Goal: Information Seeking & Learning: Learn about a topic

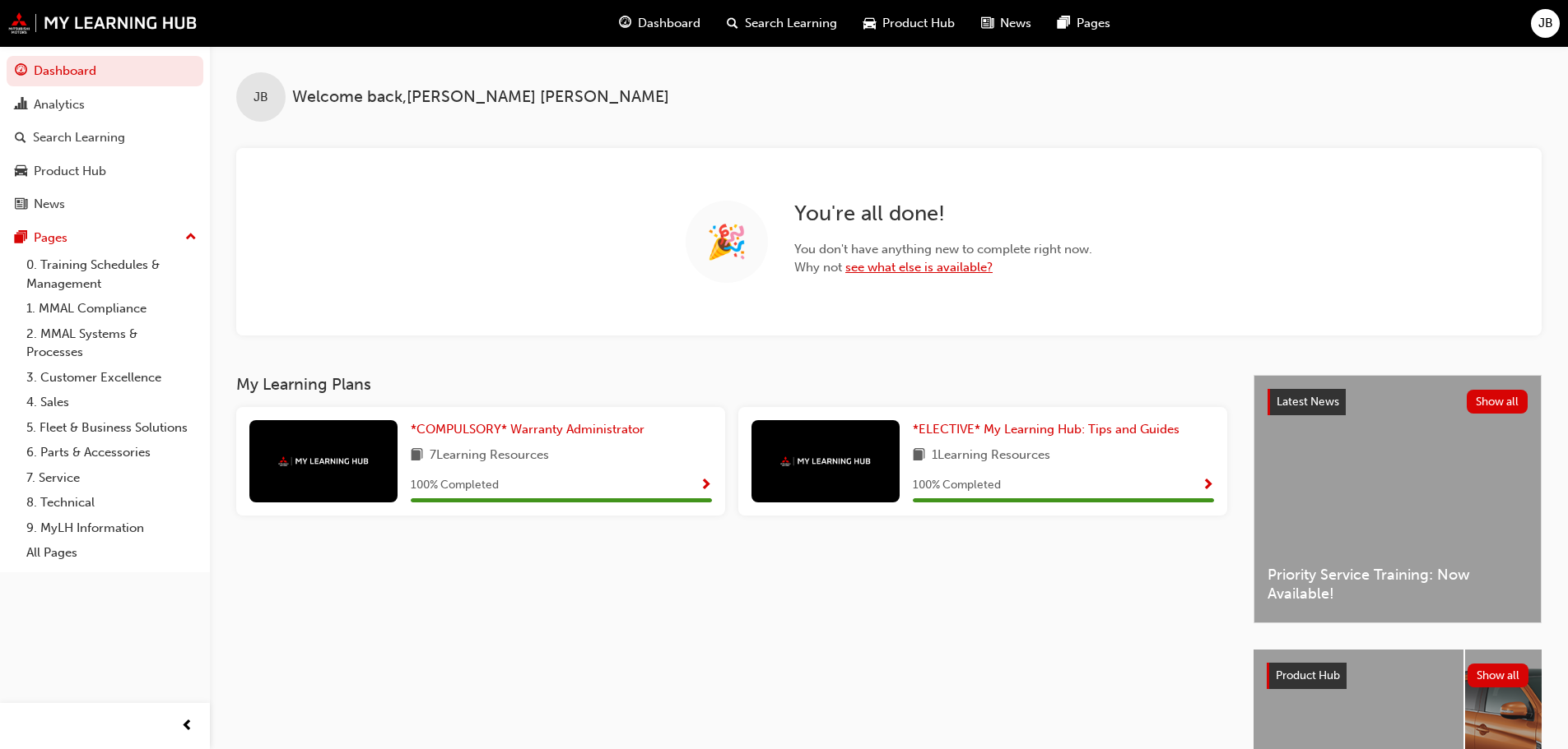
click at [916, 267] on link "see what else is available?" at bounding box center [919, 268] width 148 height 15
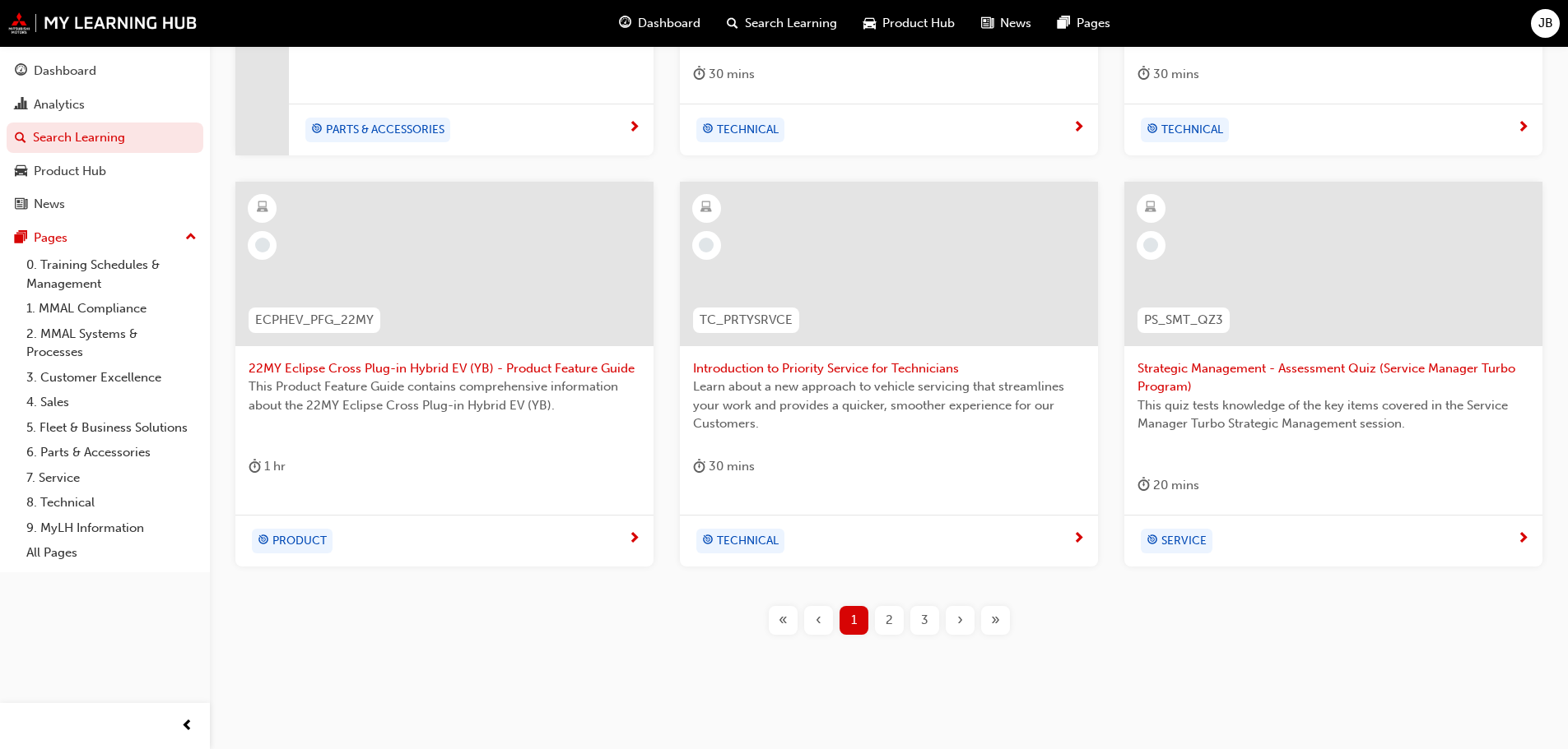
scroll to position [629, 0]
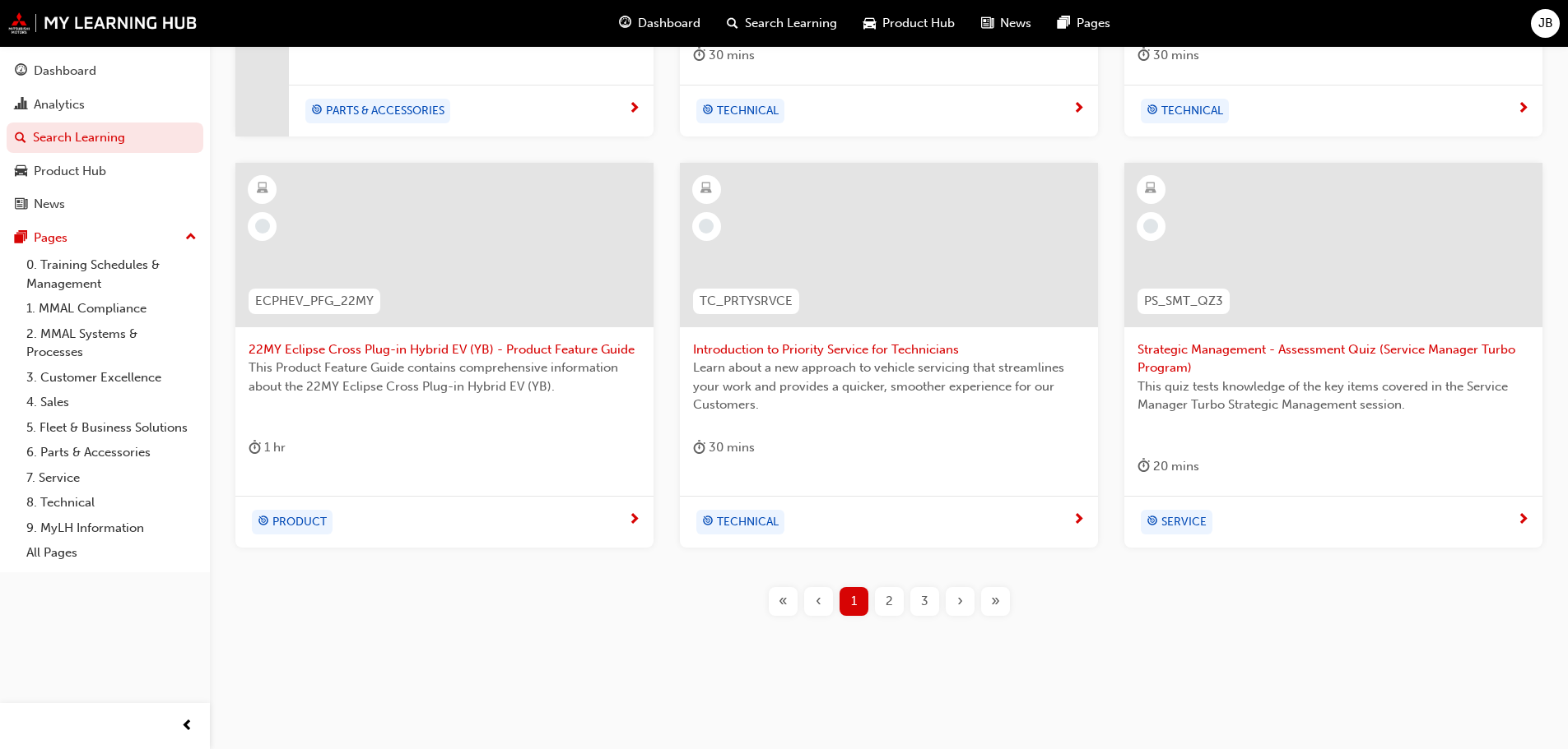
click at [997, 603] on span "»" at bounding box center [996, 601] width 9 height 19
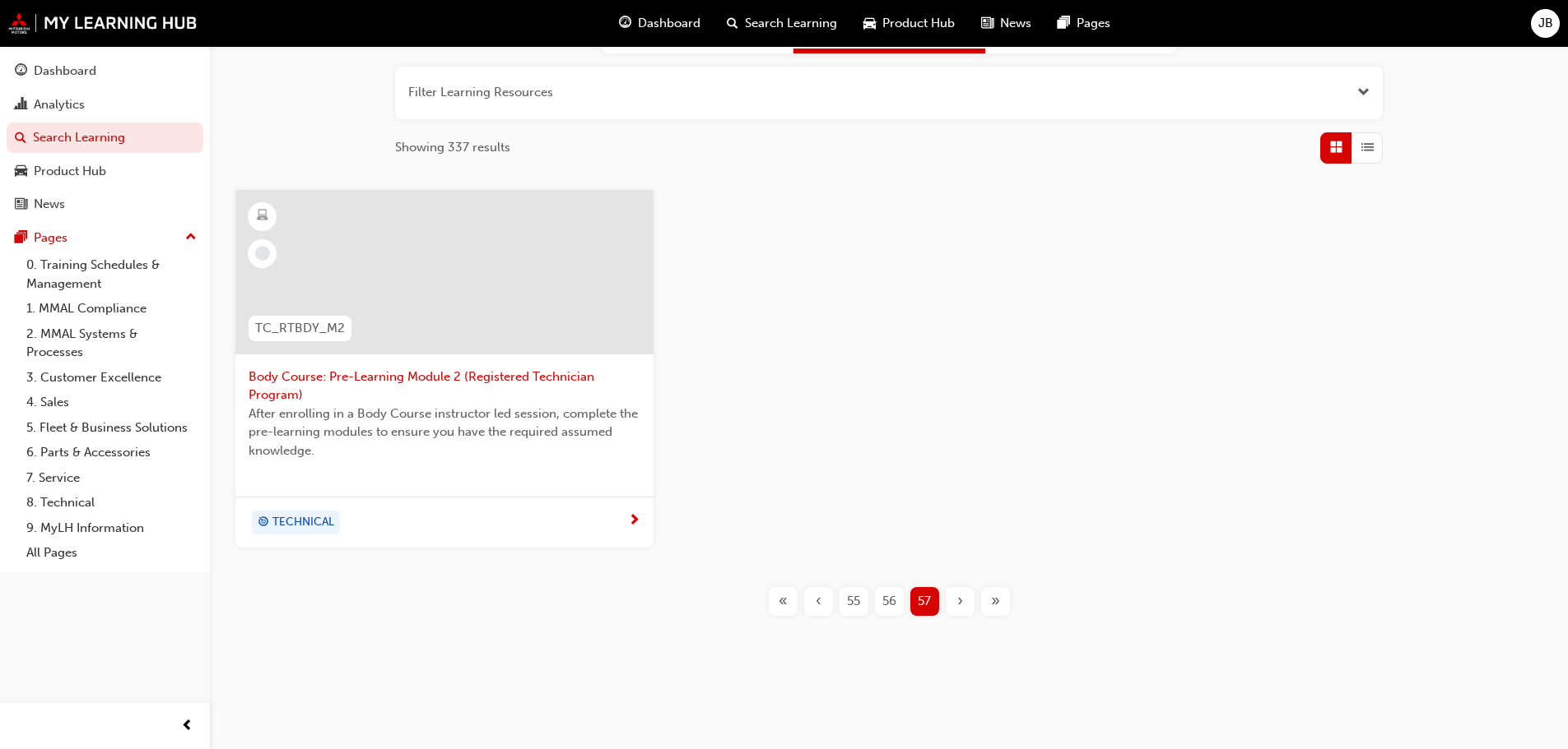
click at [782, 599] on span "«" at bounding box center [784, 601] width 9 height 19
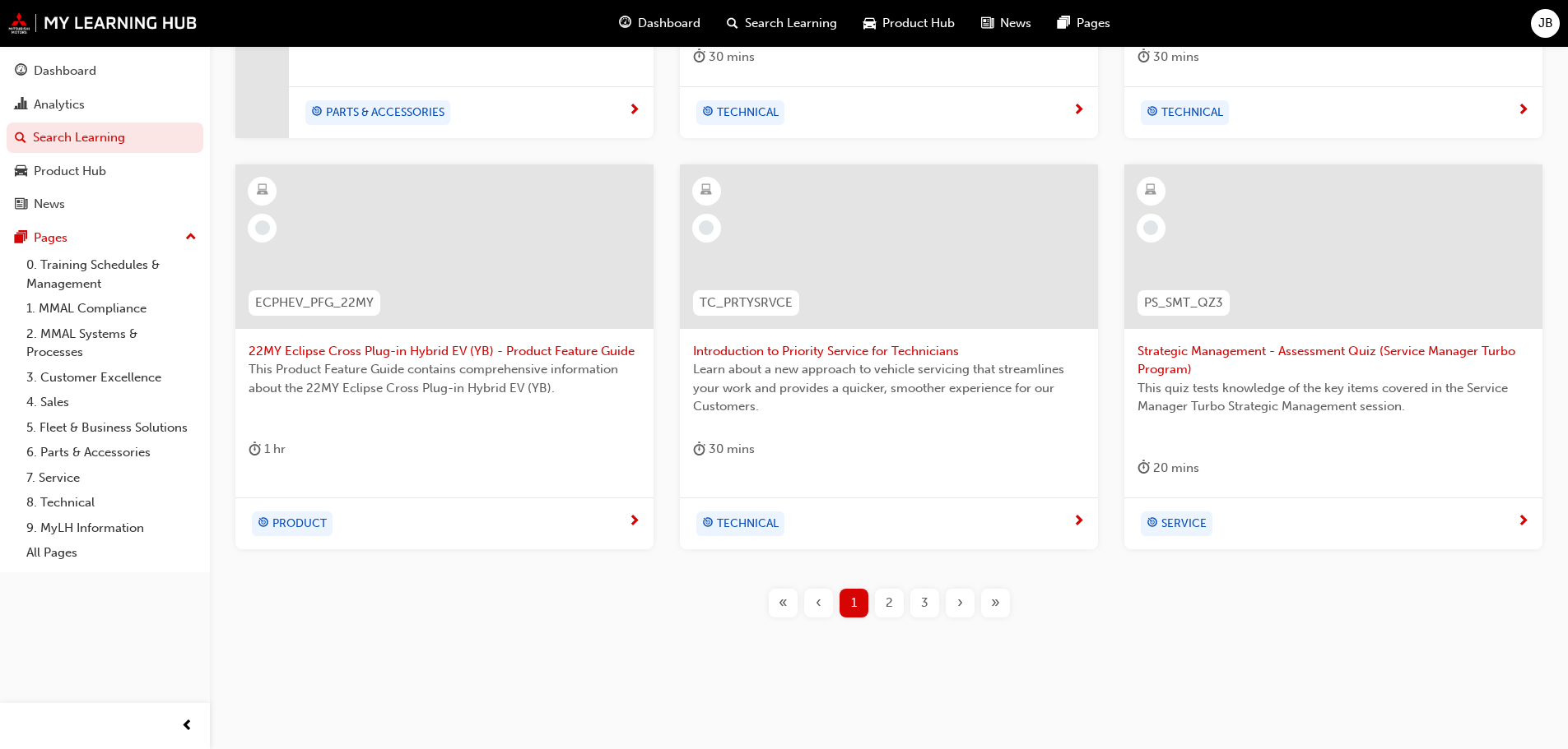
scroll to position [629, 0]
click at [955, 600] on div "›" at bounding box center [960, 601] width 29 height 29
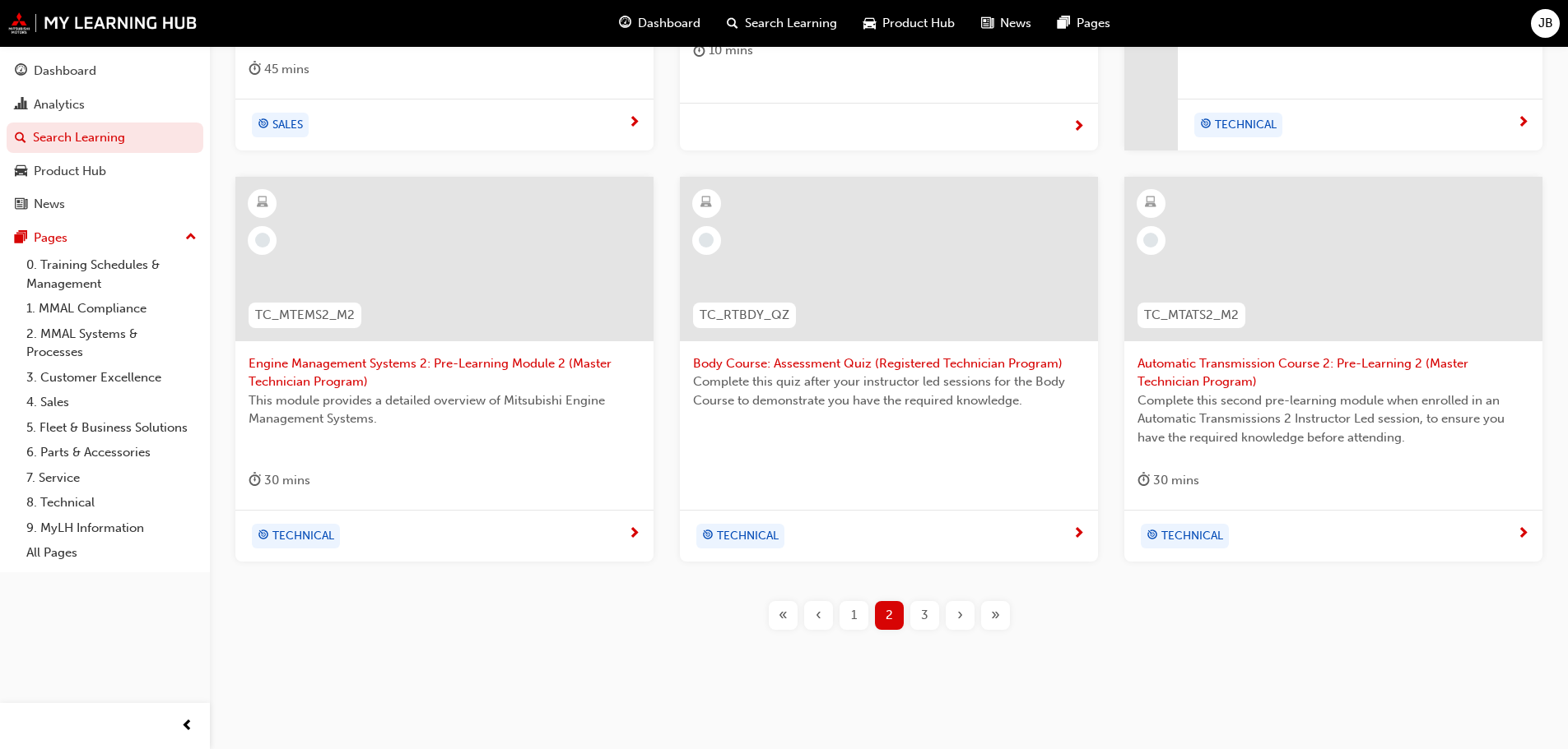
scroll to position [629, 0]
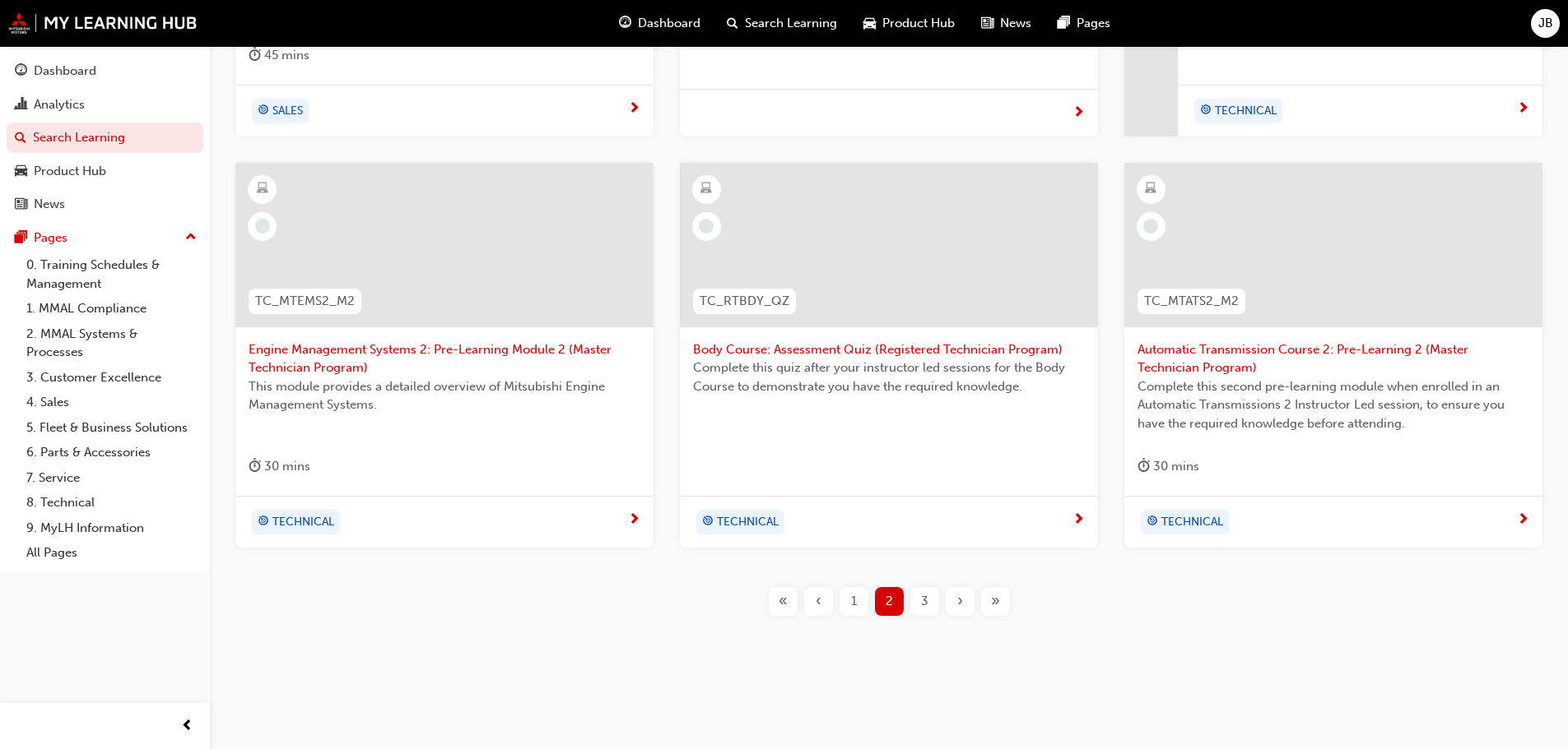
click at [961, 598] on span "›" at bounding box center [960, 601] width 6 height 19
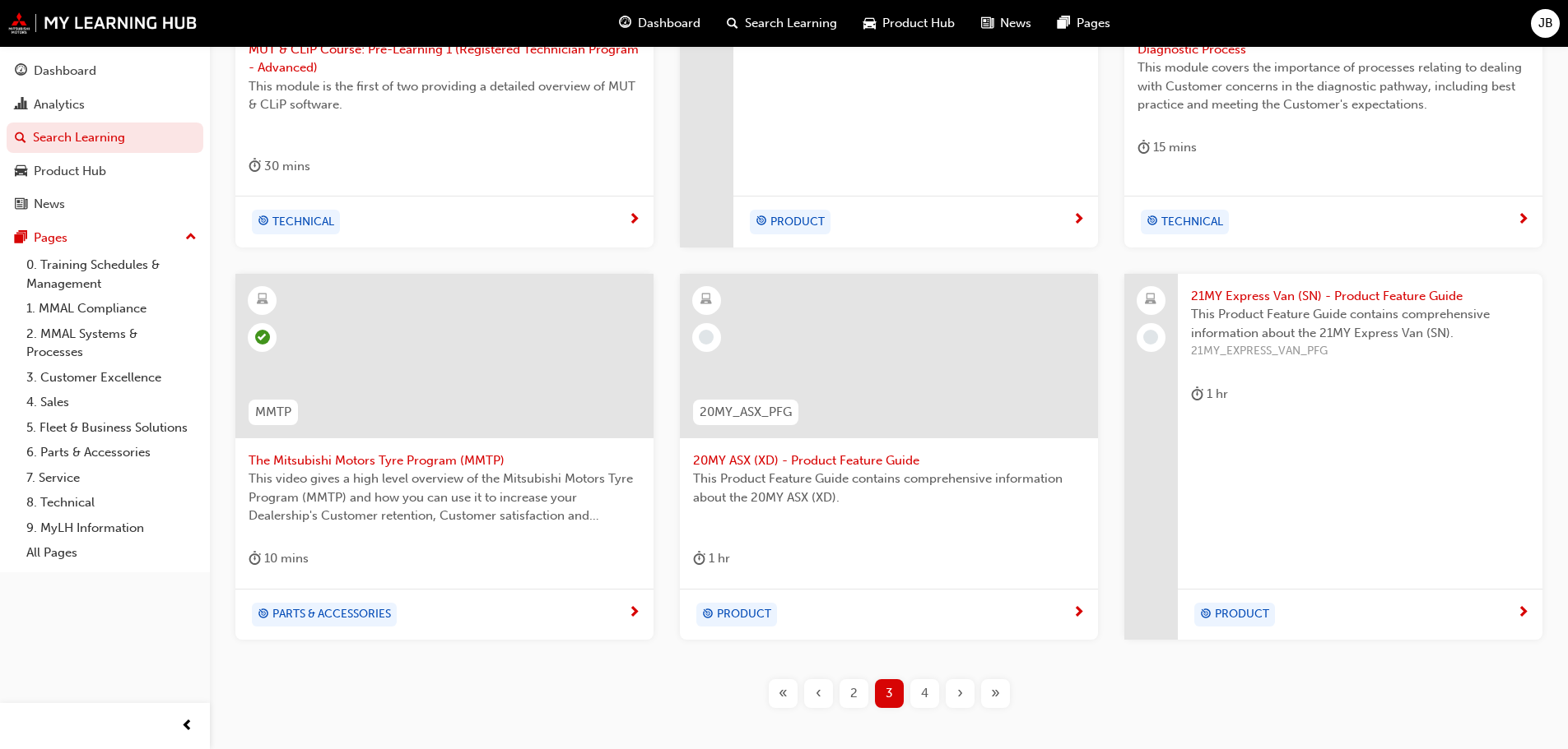
scroll to position [529, 0]
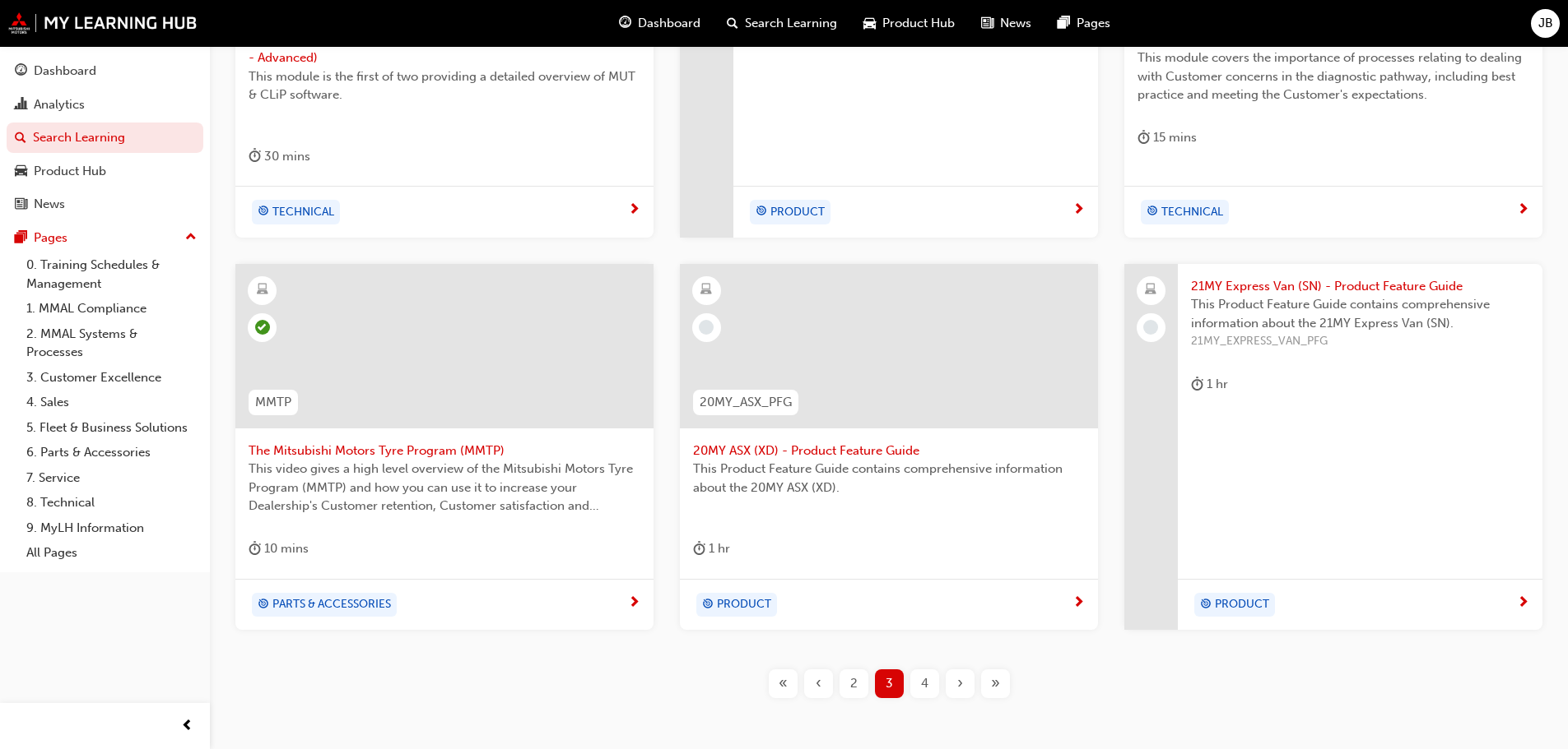
click at [963, 683] on span "›" at bounding box center [960, 684] width 6 height 19
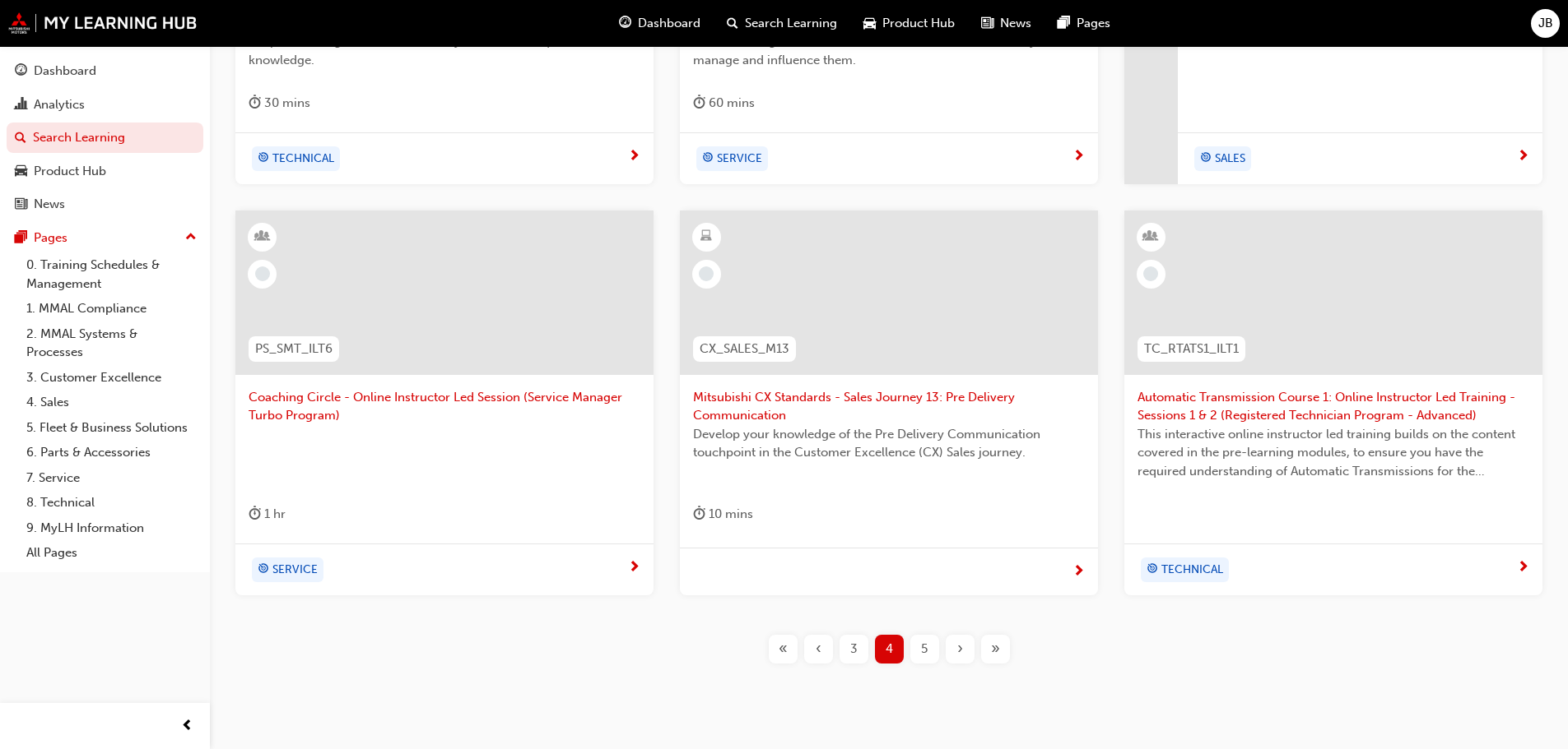
scroll to position [611, 0]
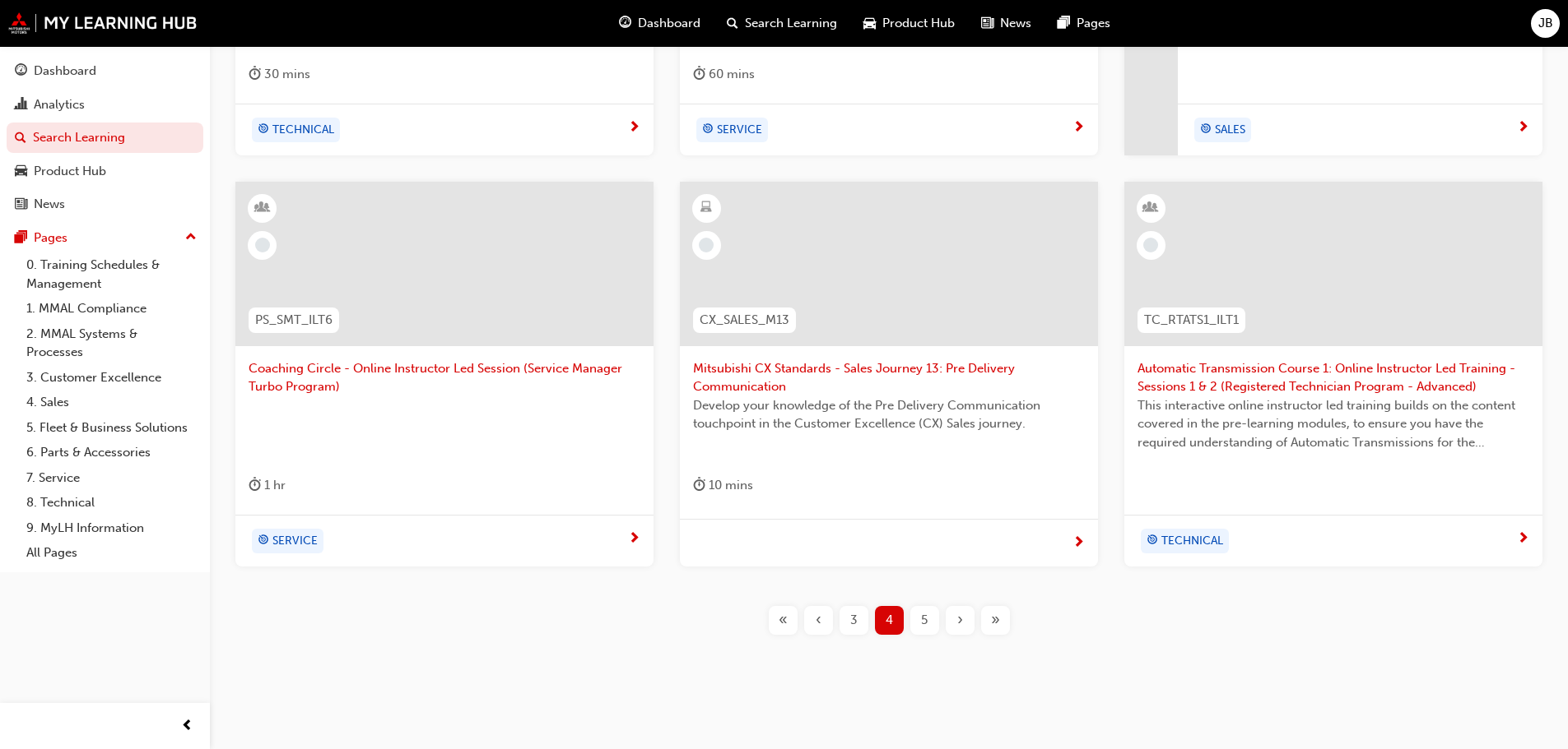
click at [957, 621] on span "›" at bounding box center [960, 621] width 6 height 19
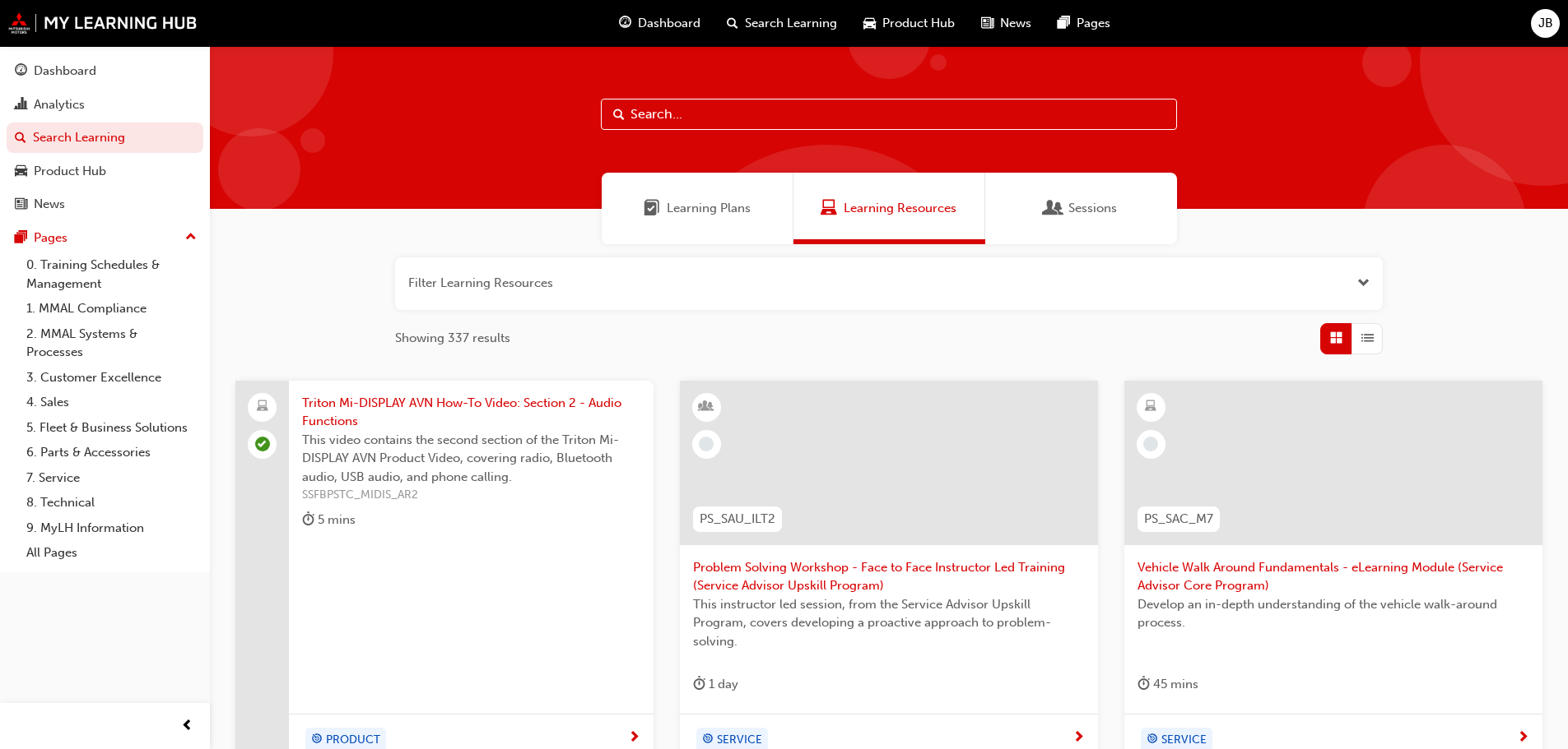
scroll to position [611, 0]
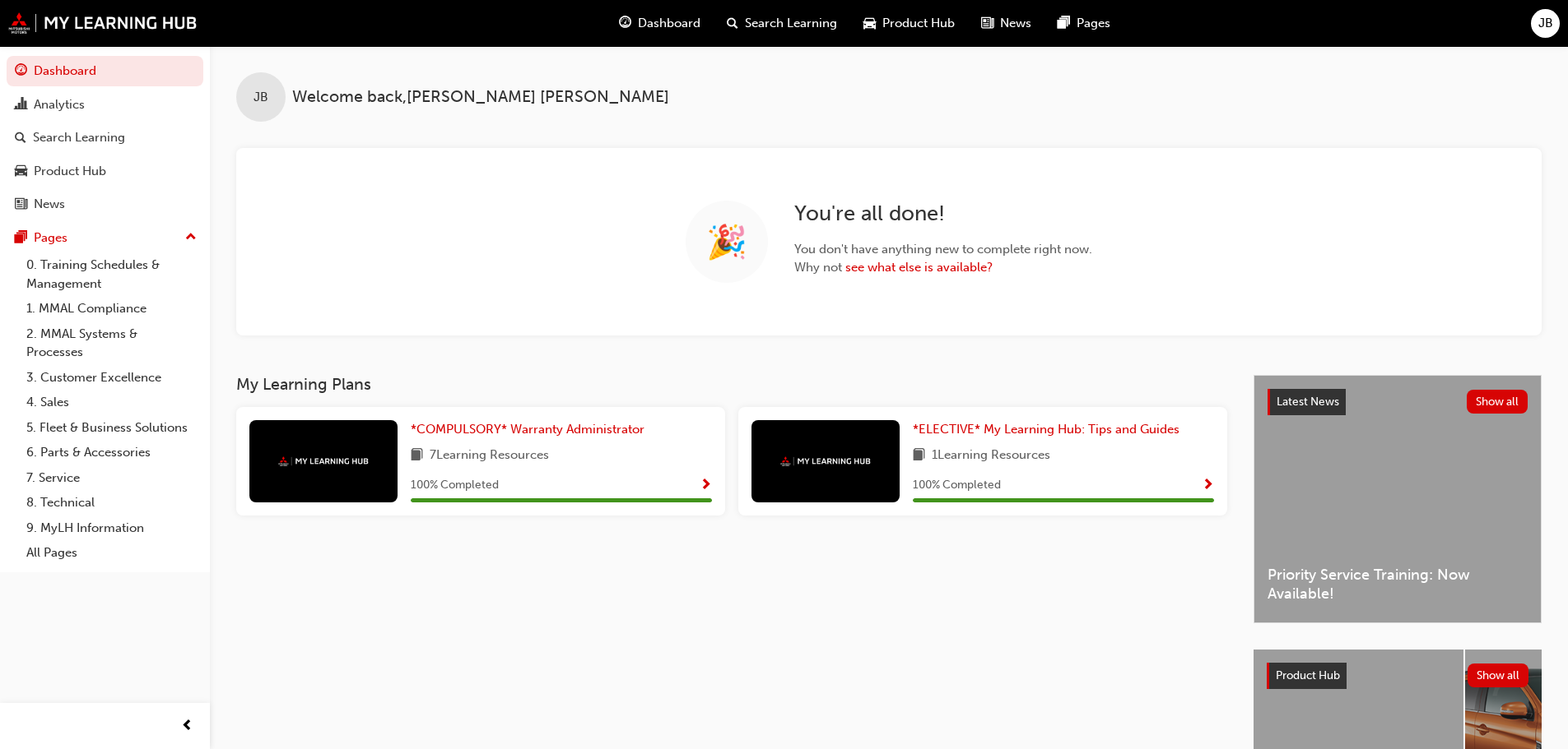
click at [654, 20] on span "Dashboard" at bounding box center [669, 23] width 63 height 19
click at [770, 24] on span "Search Learning" at bounding box center [791, 23] width 92 height 19
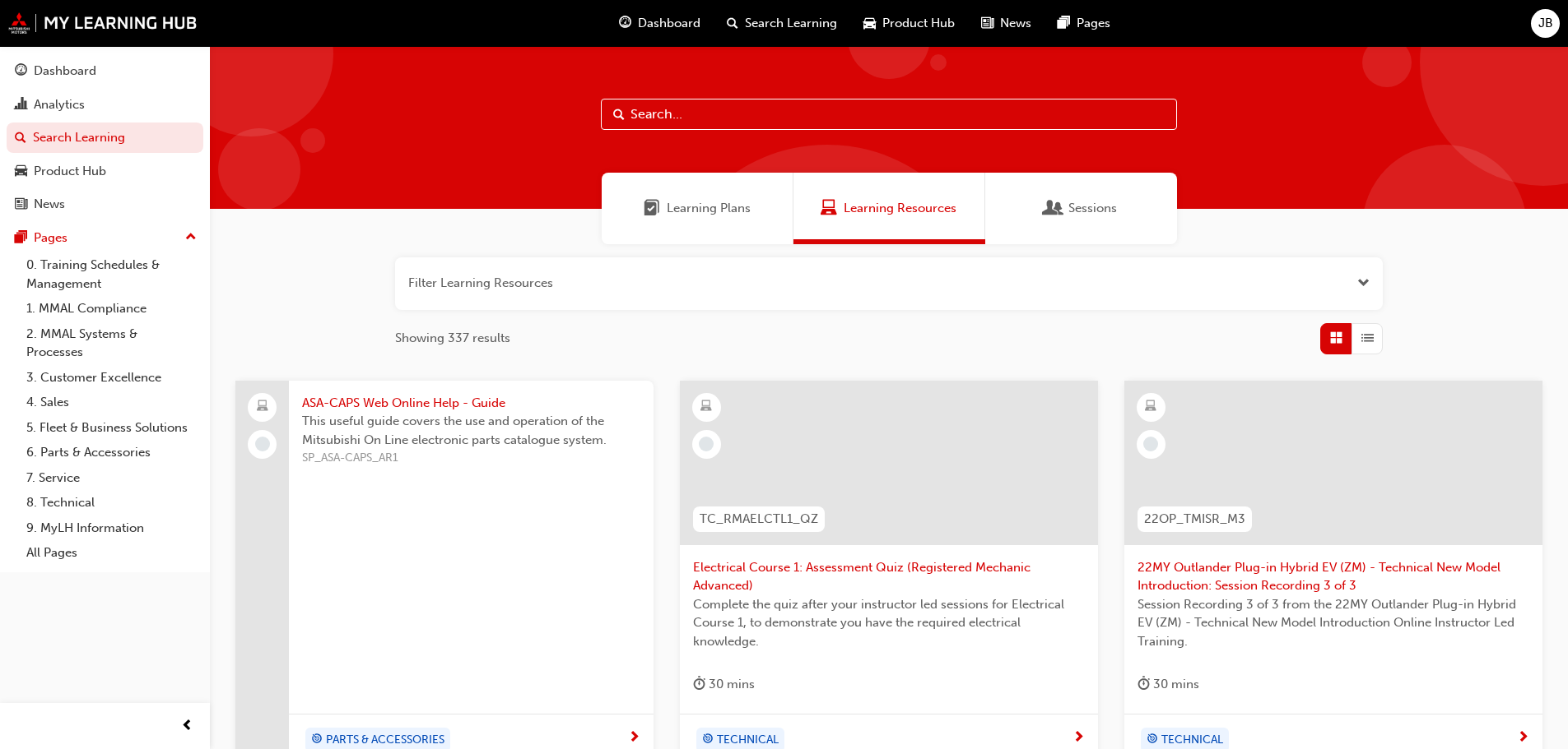
click at [904, 27] on span "Product Hub" at bounding box center [918, 23] width 72 height 19
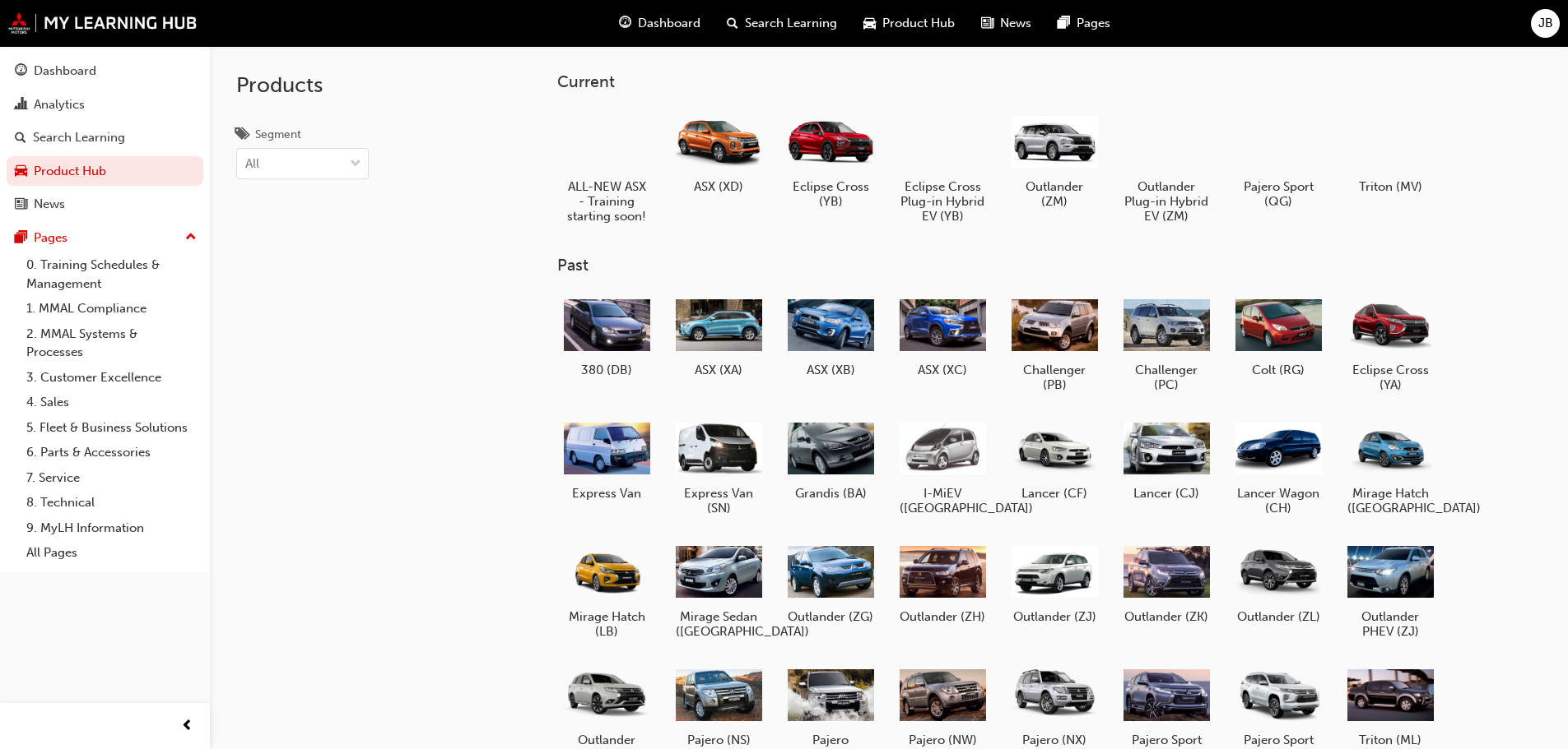
click at [1021, 19] on span "News" at bounding box center [1016, 23] width 31 height 19
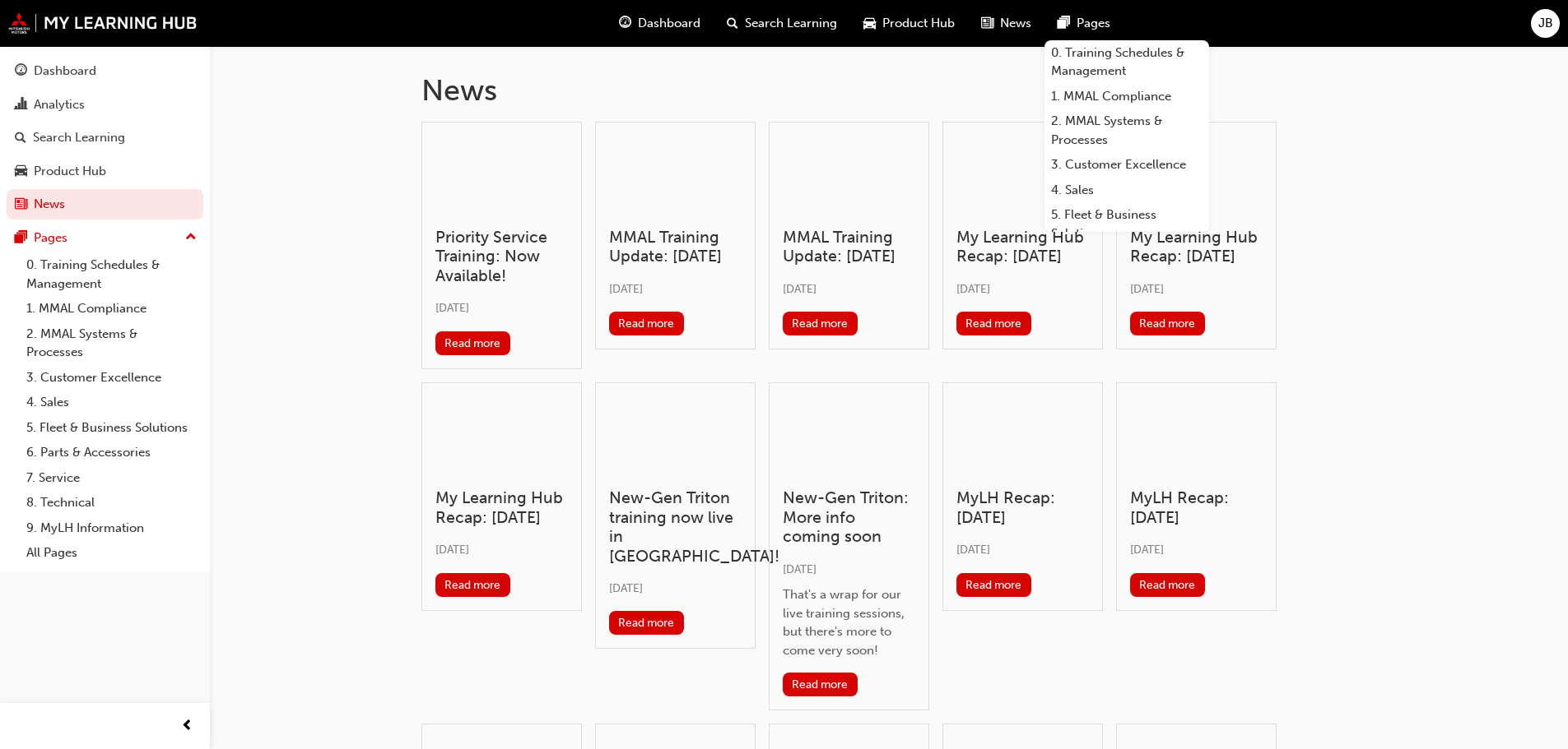
click at [1089, 25] on span "Pages" at bounding box center [1094, 23] width 34 height 19
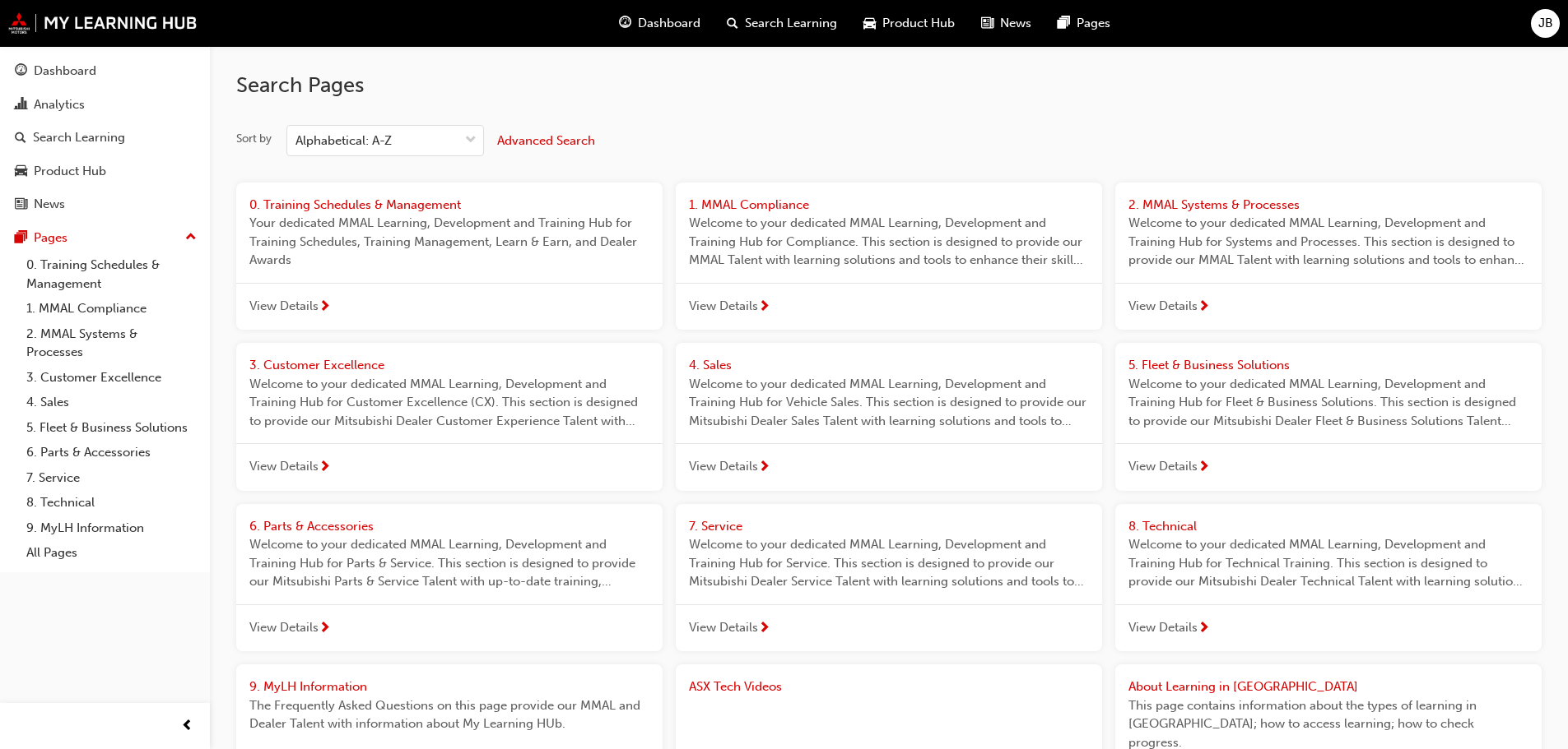
click at [682, 23] on span "Dashboard" at bounding box center [669, 23] width 63 height 19
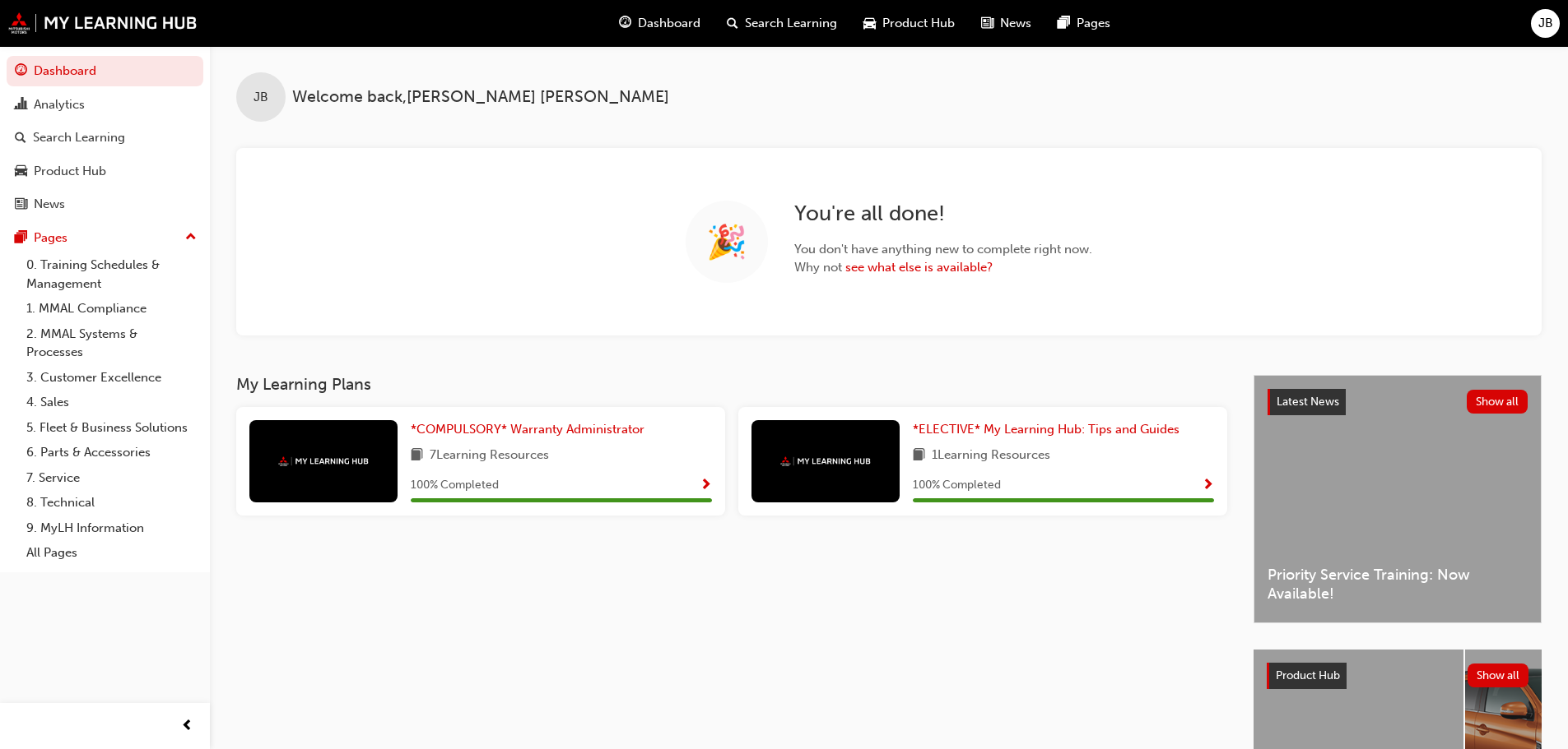
click at [676, 17] on span "Dashboard" at bounding box center [669, 23] width 63 height 19
click at [925, 22] on span "Product Hub" at bounding box center [918, 23] width 72 height 19
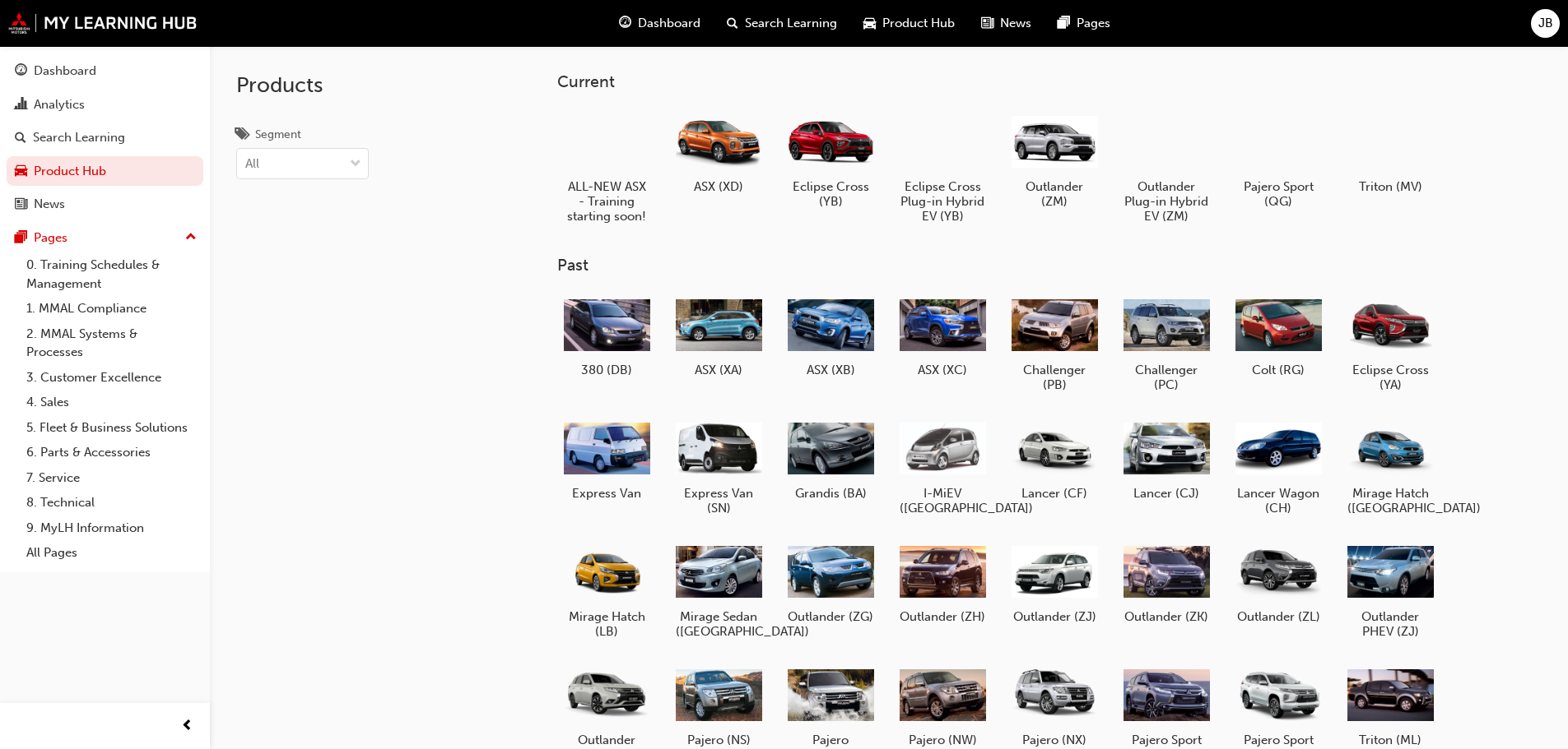
click at [1011, 25] on span "News" at bounding box center [1016, 23] width 31 height 19
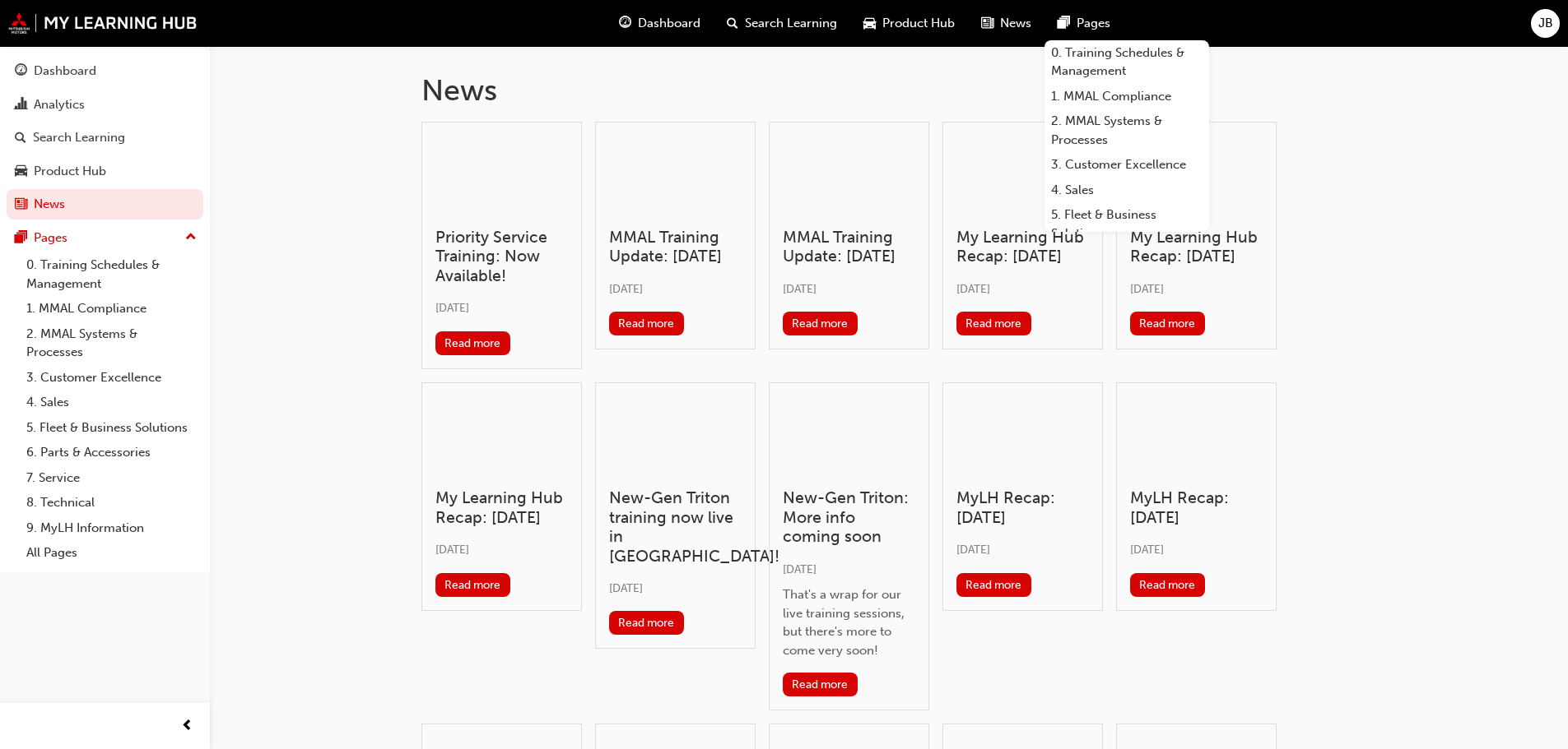
click at [1089, 26] on span "Pages" at bounding box center [1094, 23] width 34 height 19
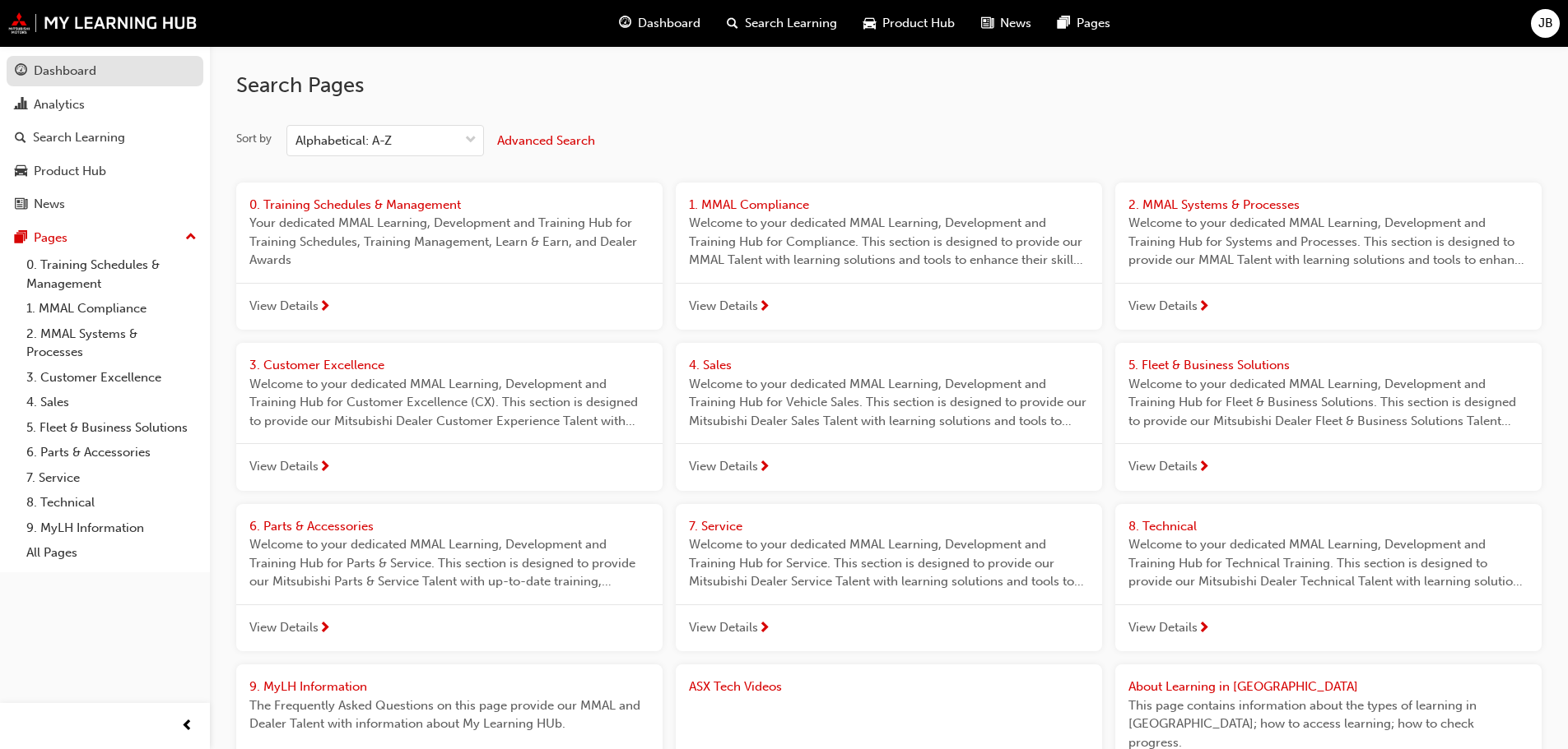
click at [73, 70] on div "Dashboard" at bounding box center [66, 71] width 63 height 19
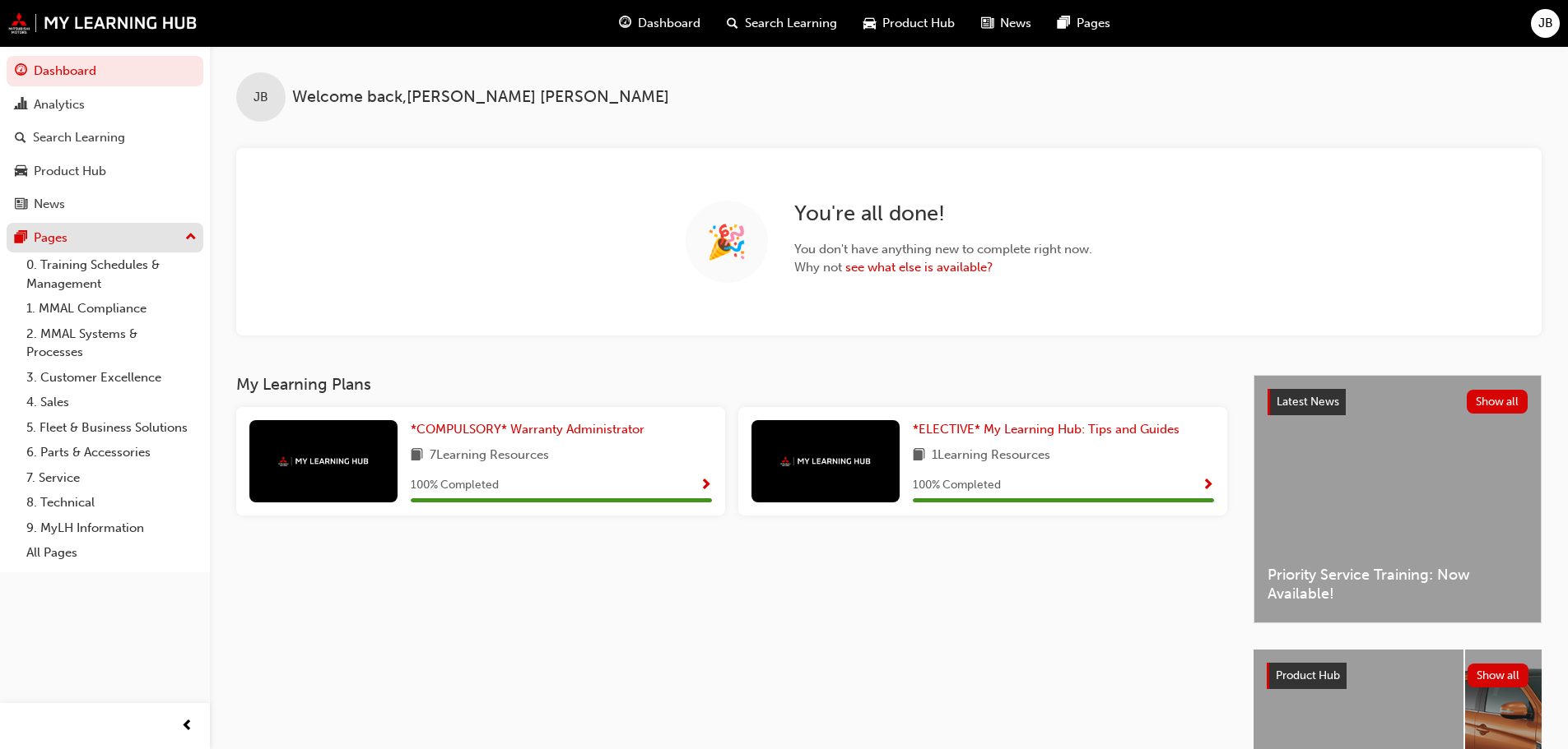
click at [56, 242] on div "Pages" at bounding box center [51, 238] width 34 height 19
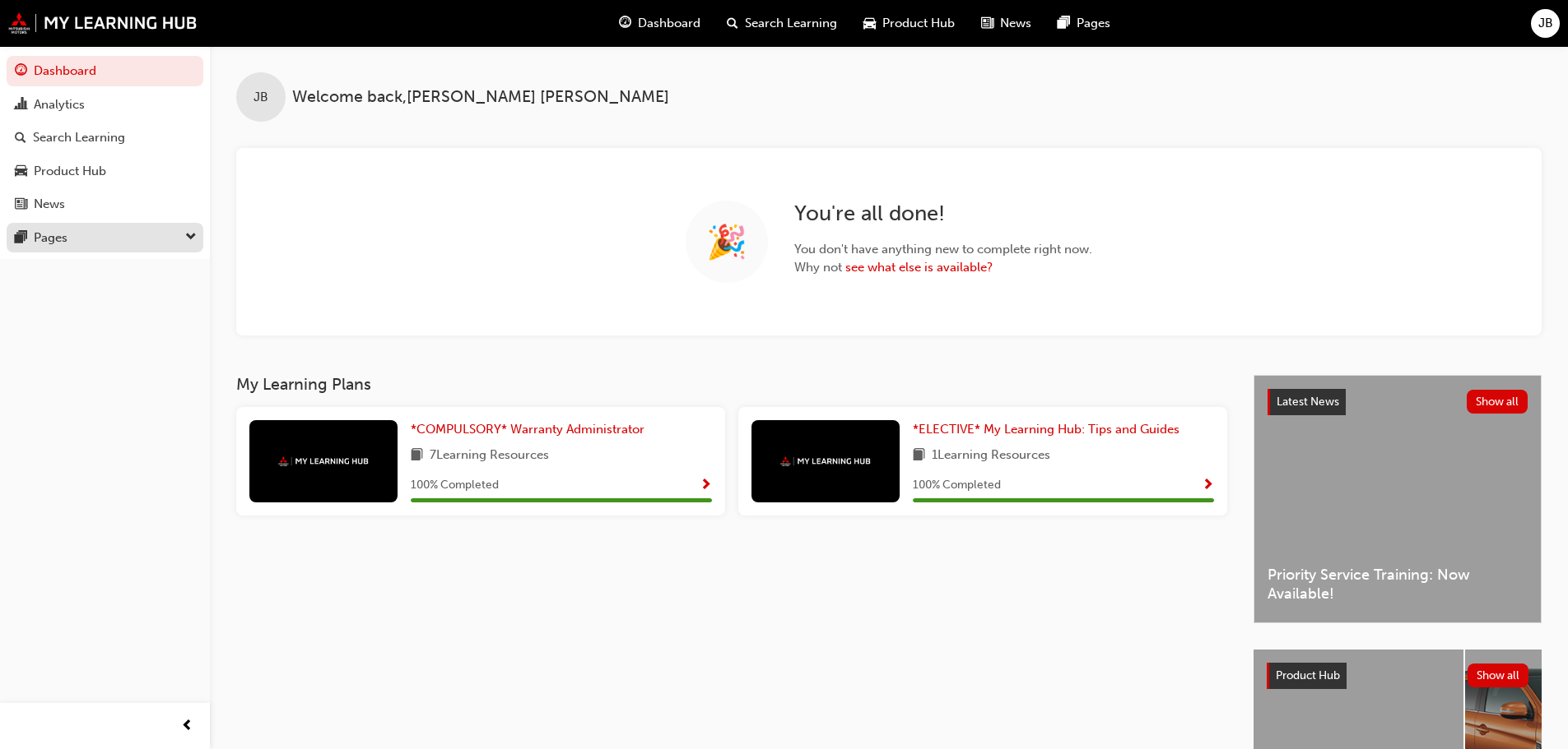
click at [56, 242] on div "Pages" at bounding box center [51, 238] width 34 height 19
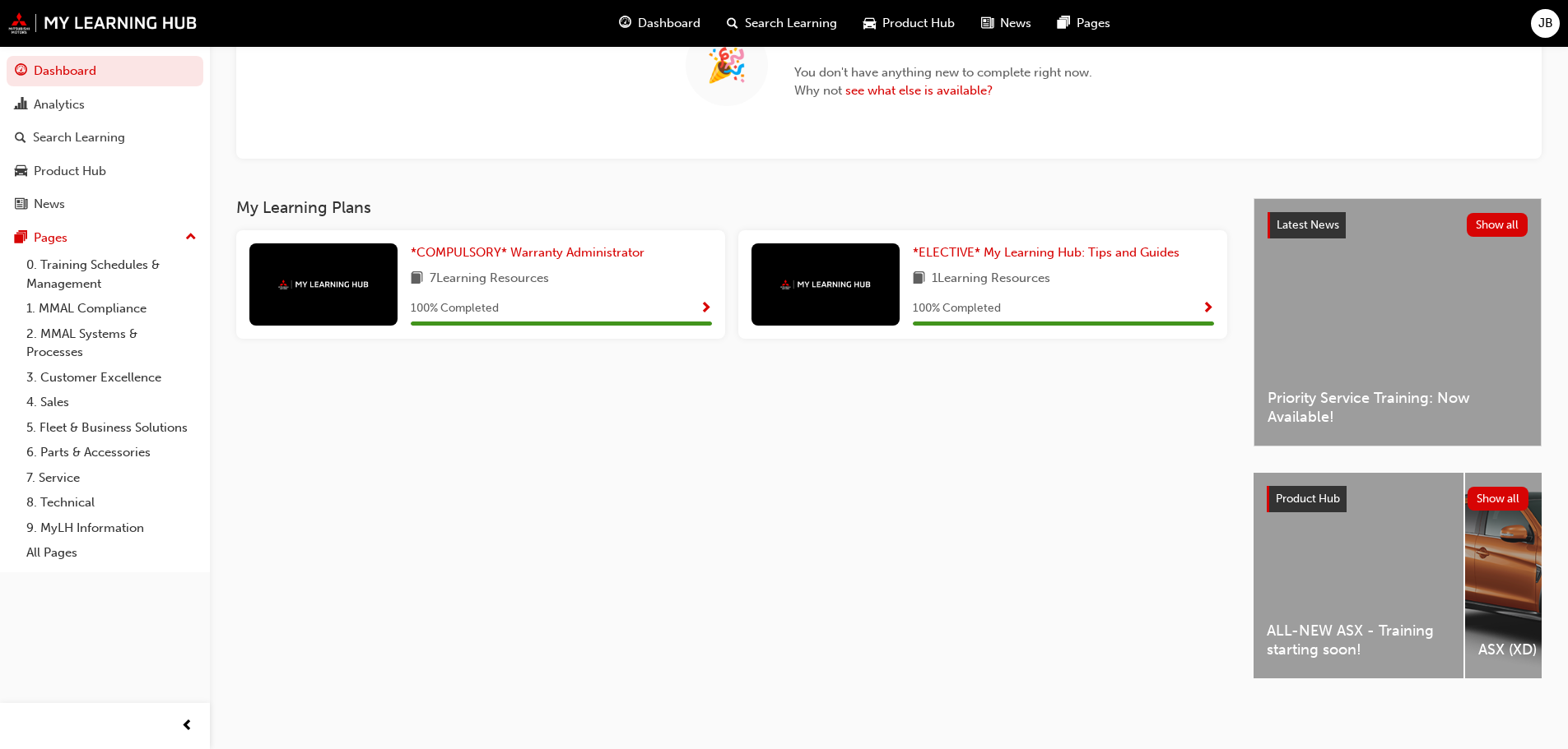
scroll to position [184, 0]
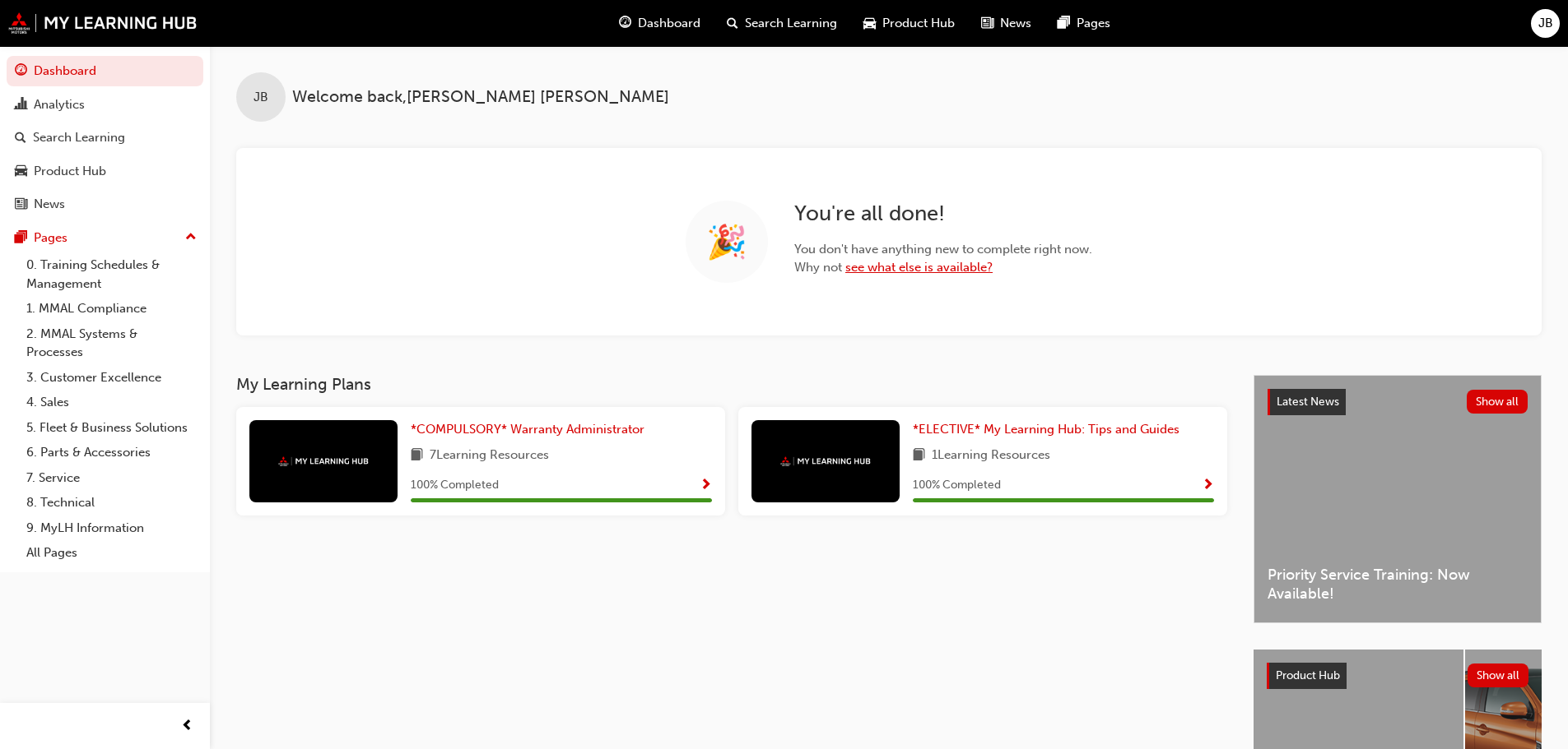
click at [910, 271] on link "see what else is available?" at bounding box center [919, 268] width 148 height 15
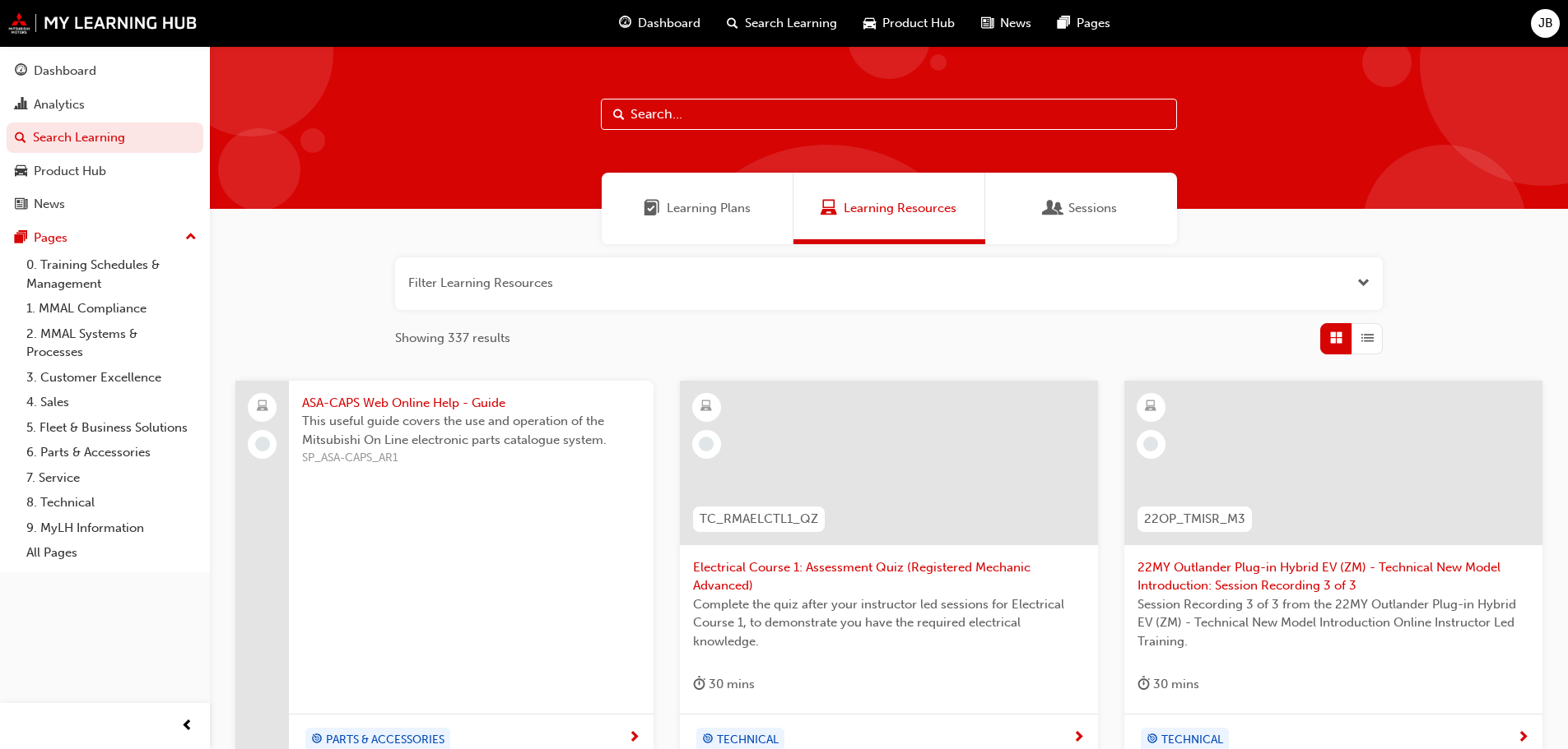
click at [1095, 210] on span "Sessions" at bounding box center [1093, 208] width 49 height 19
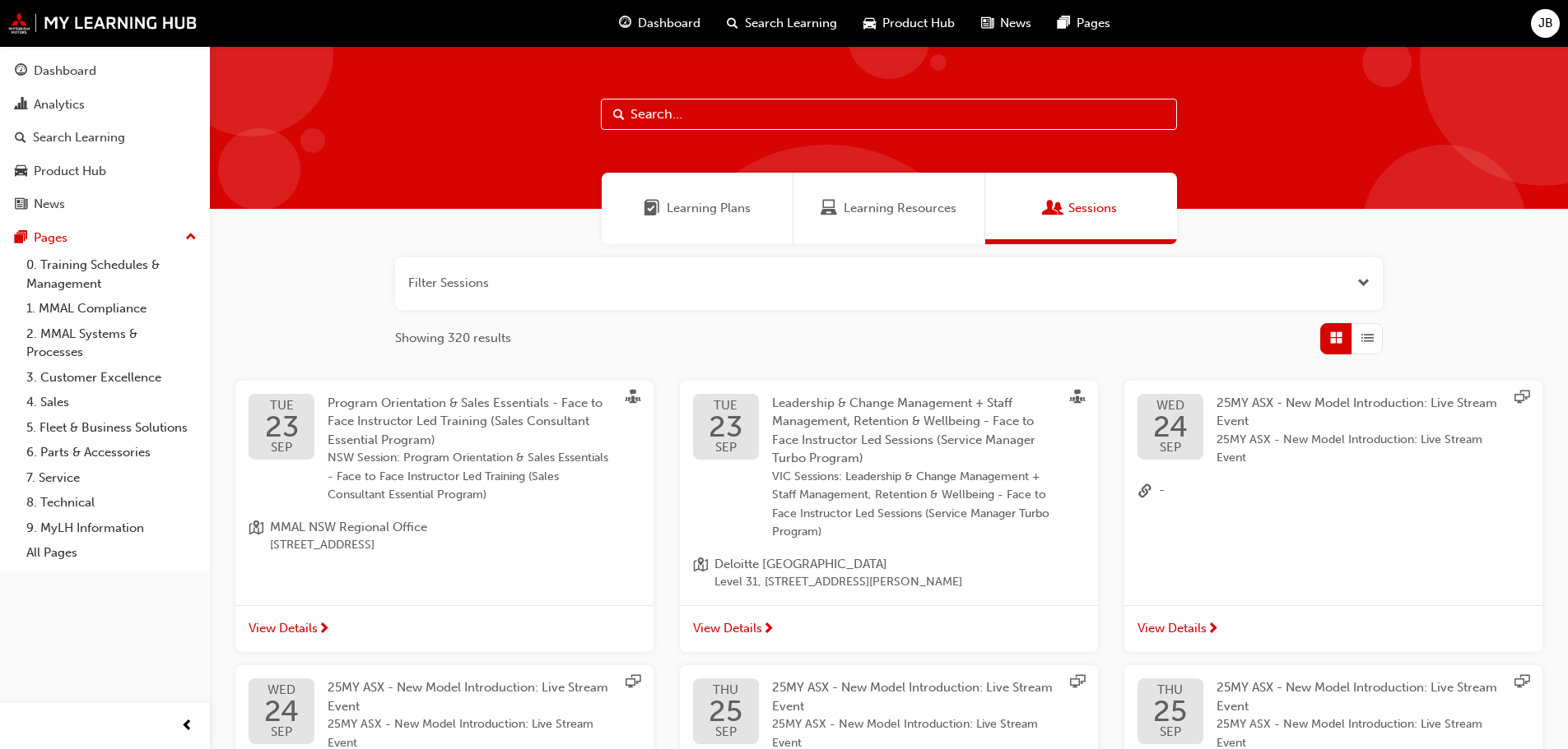
click at [716, 206] on span "Learning Plans" at bounding box center [708, 208] width 84 height 19
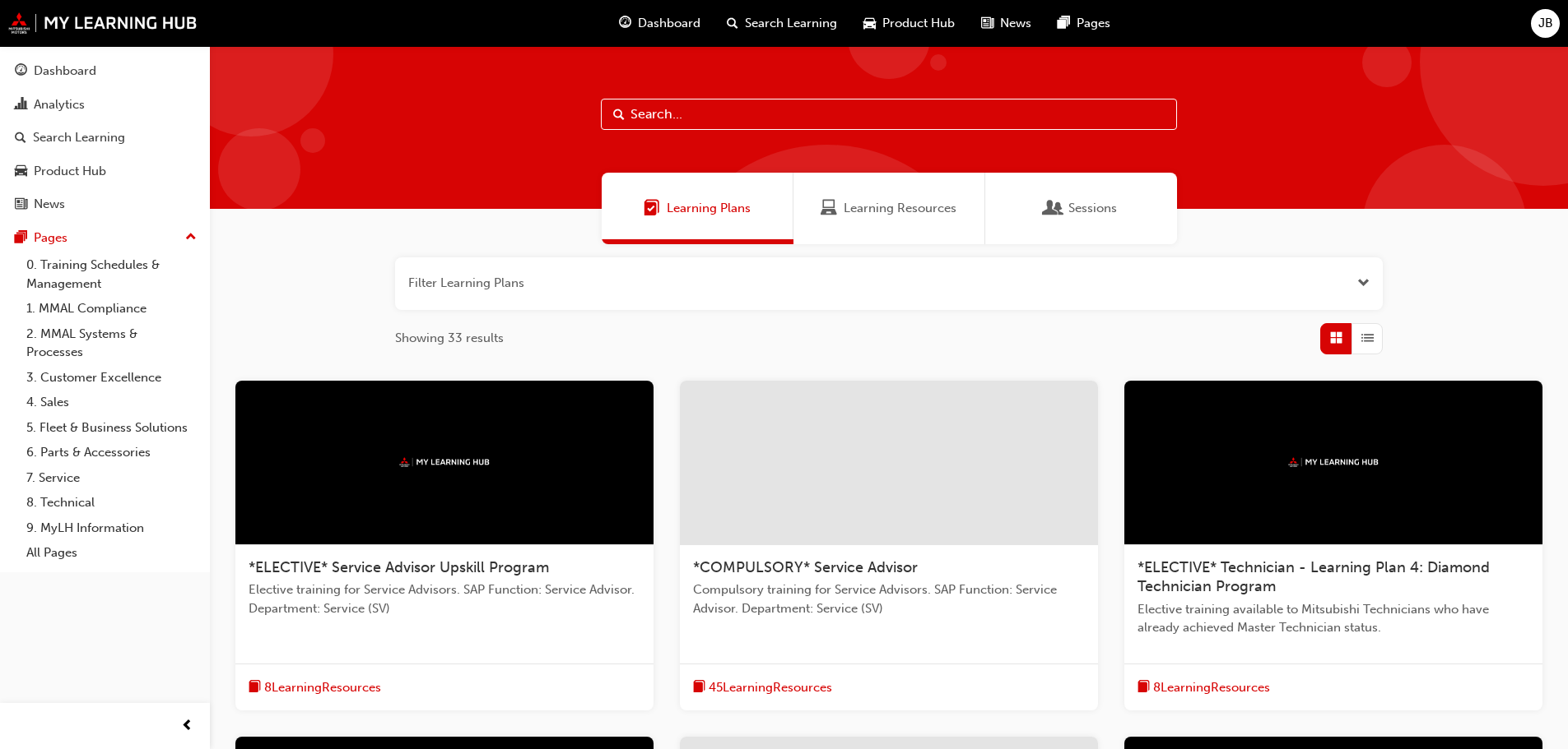
click at [856, 209] on span "Learning Resources" at bounding box center [900, 208] width 113 height 19
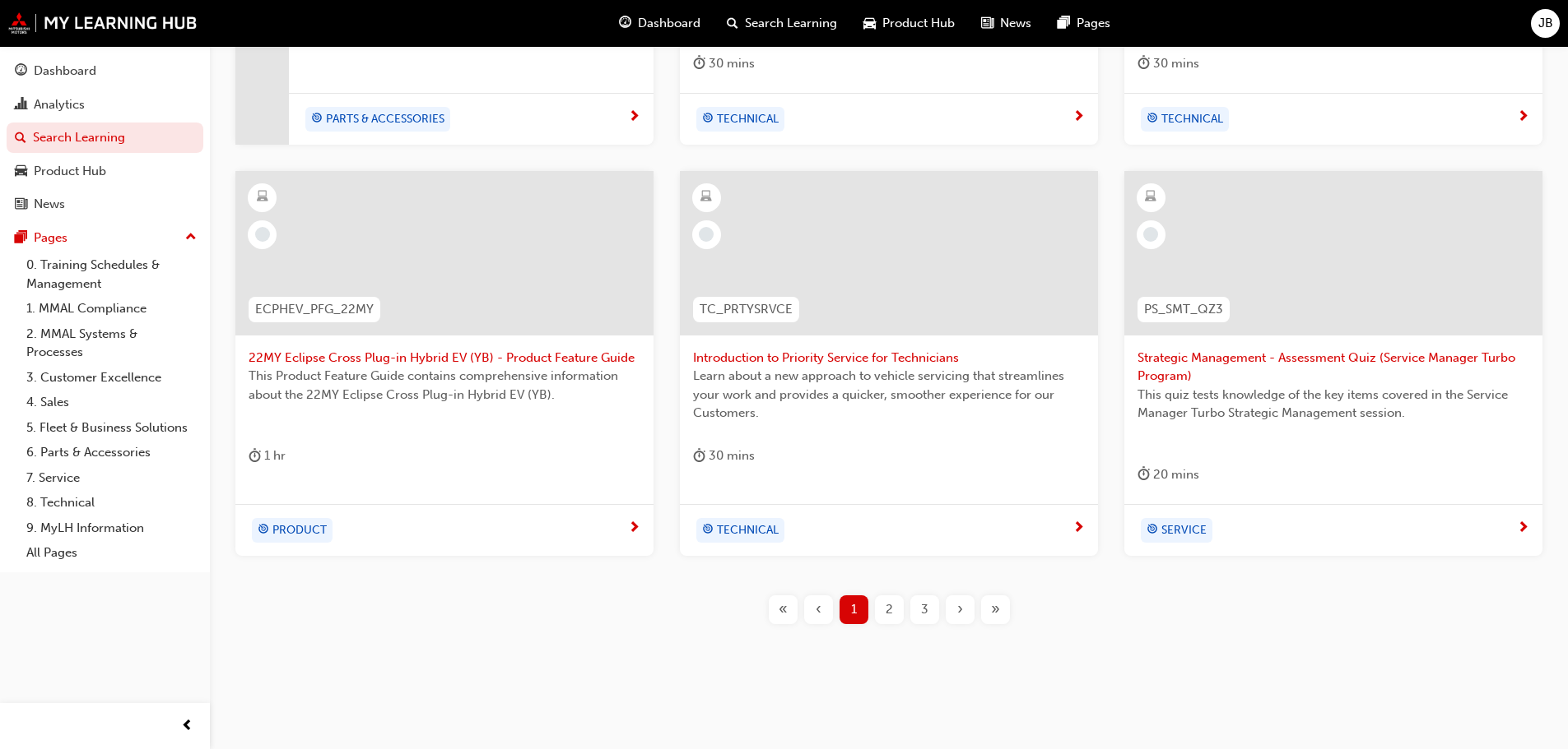
scroll to position [629, 0]
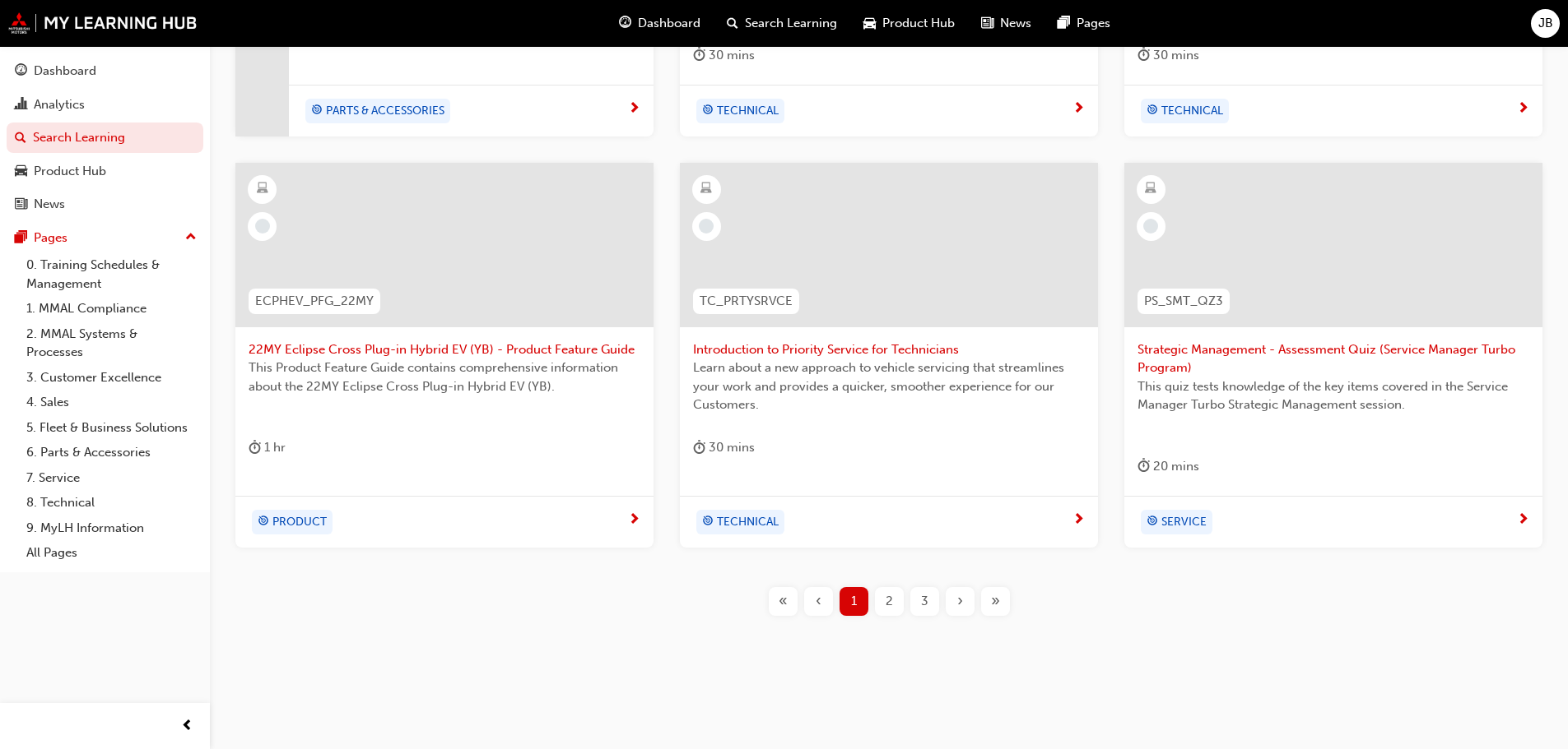
click at [955, 600] on div "›" at bounding box center [960, 601] width 29 height 29
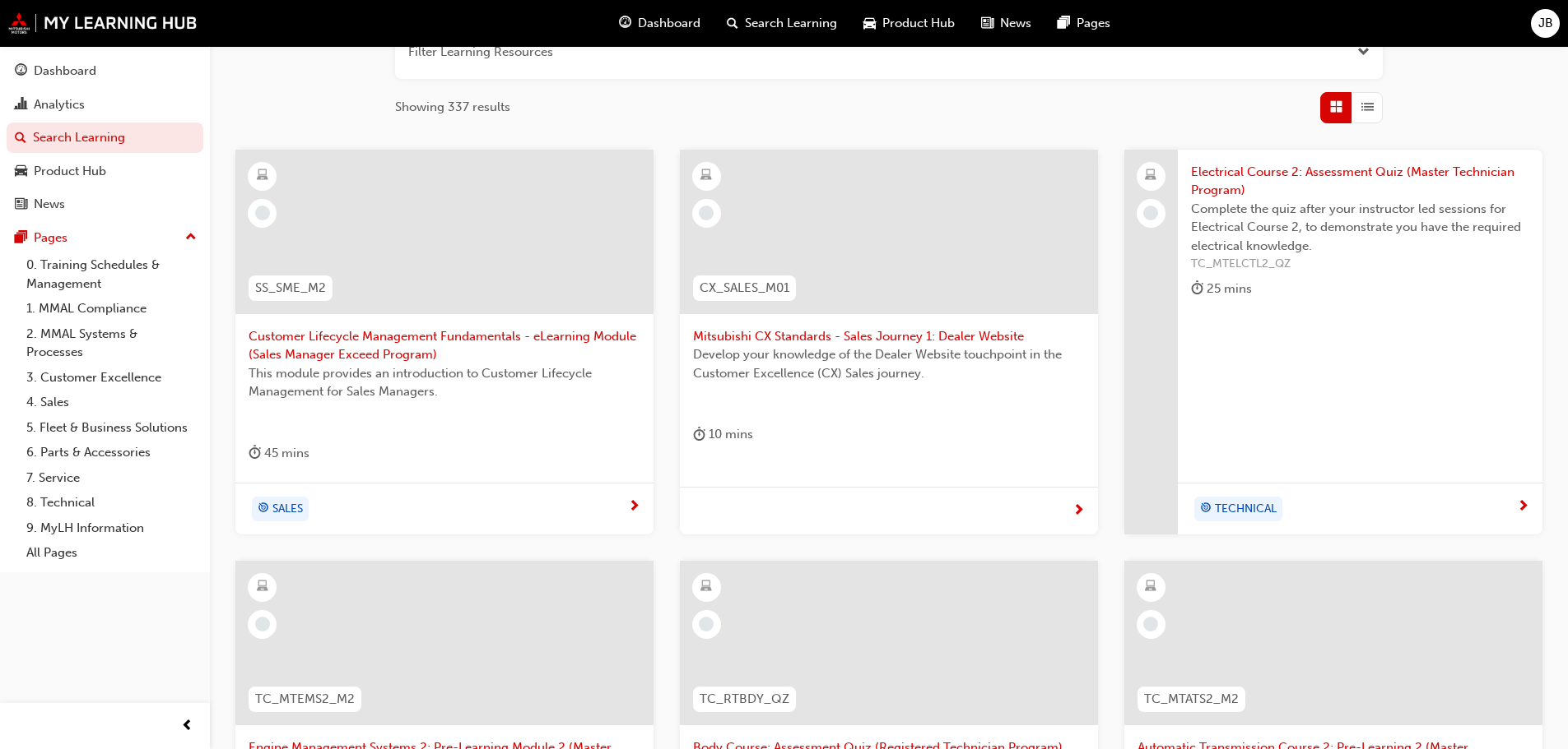
scroll to position [136, 0]
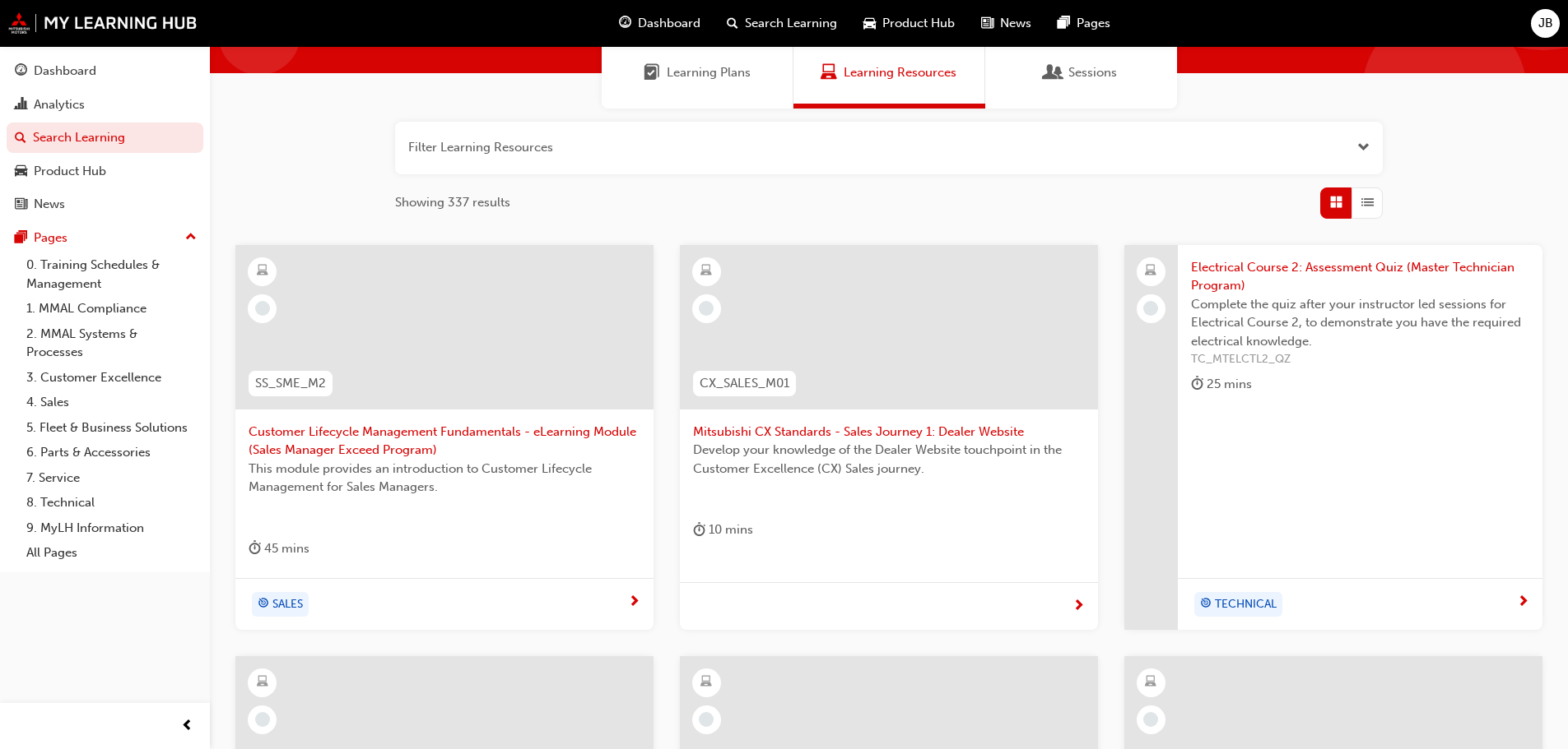
click at [896, 331] on div at bounding box center [889, 327] width 418 height 164
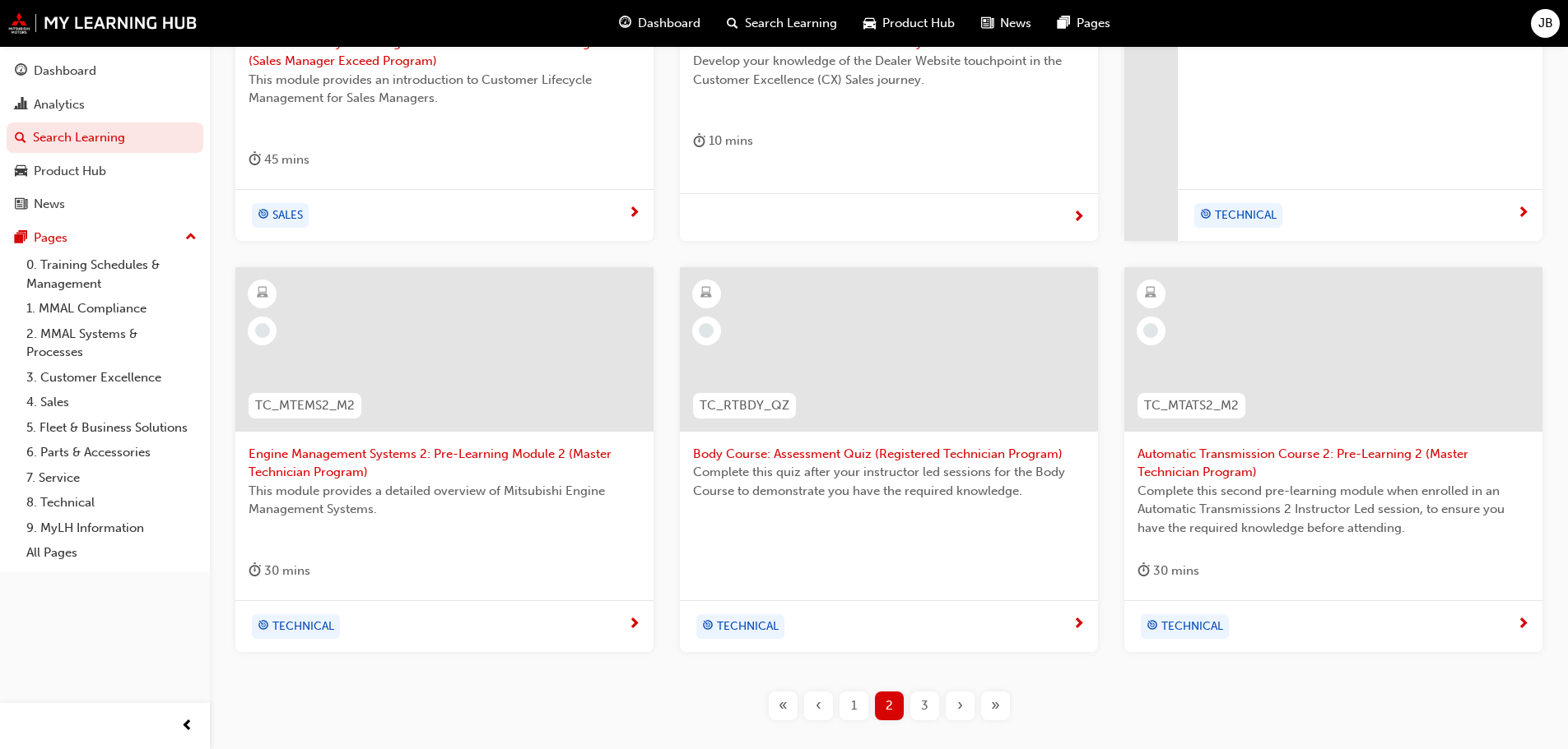
scroll to position [629, 0]
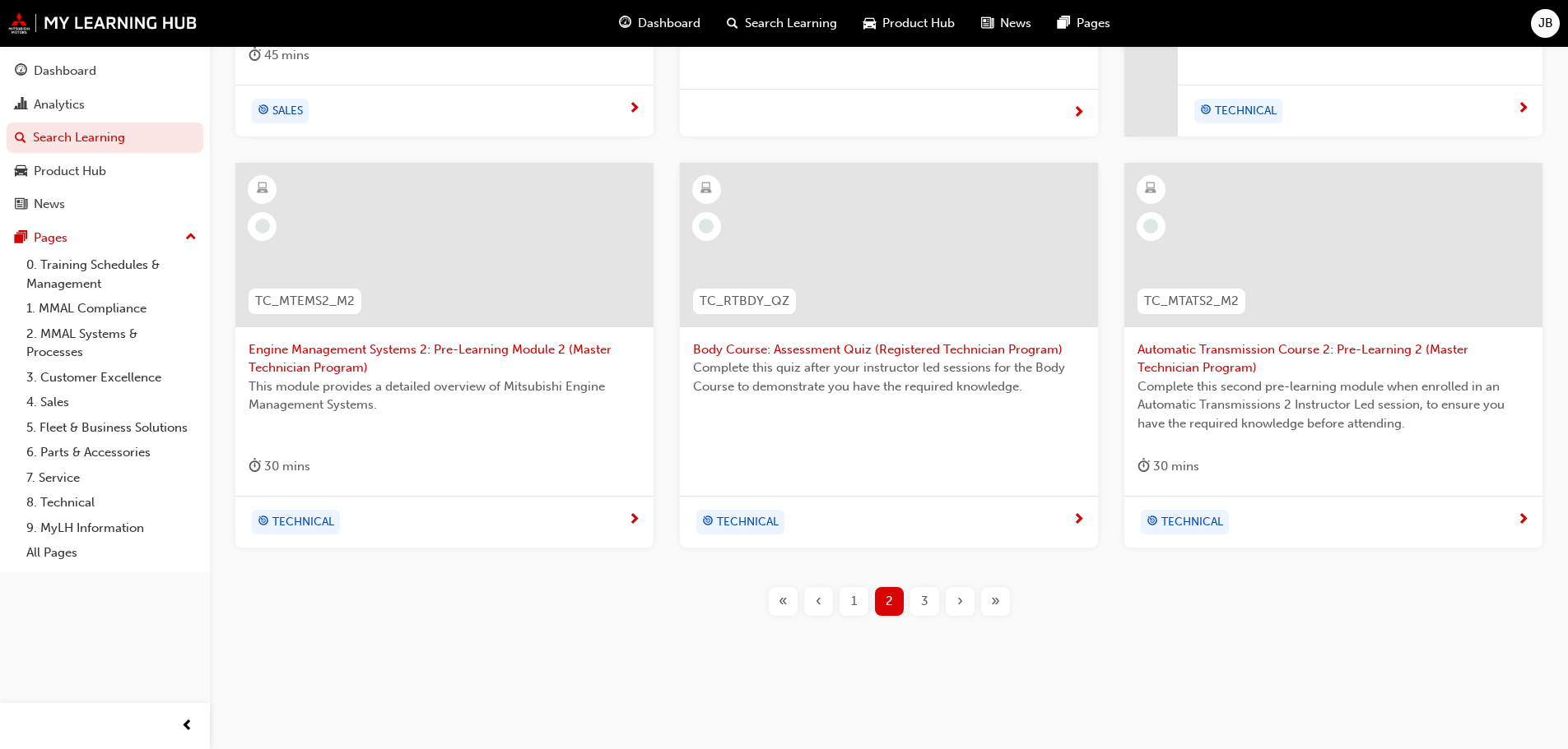
click at [957, 593] on span "›" at bounding box center [960, 601] width 6 height 19
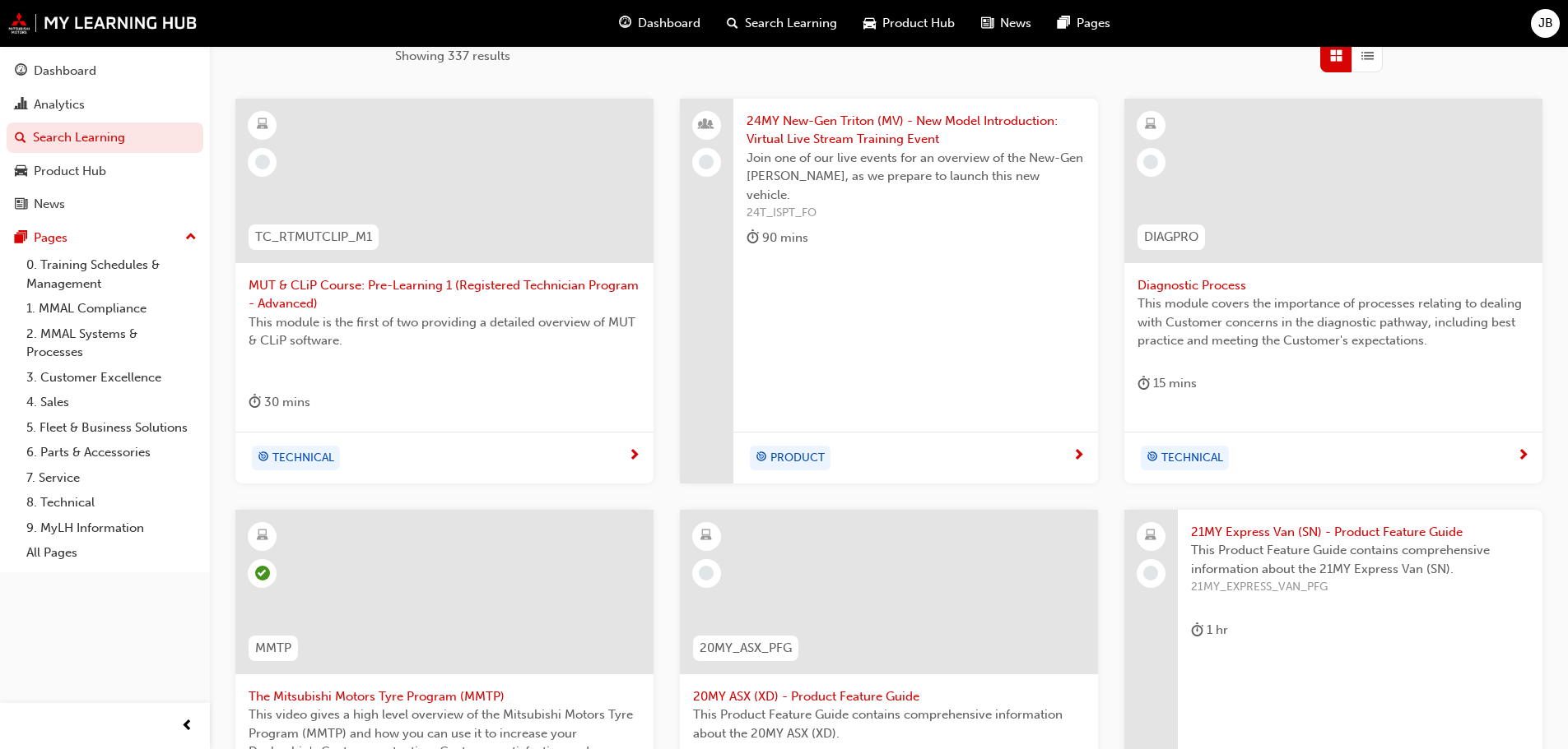
scroll to position [281, 0]
click at [1288, 238] on div at bounding box center [1333, 182] width 418 height 164
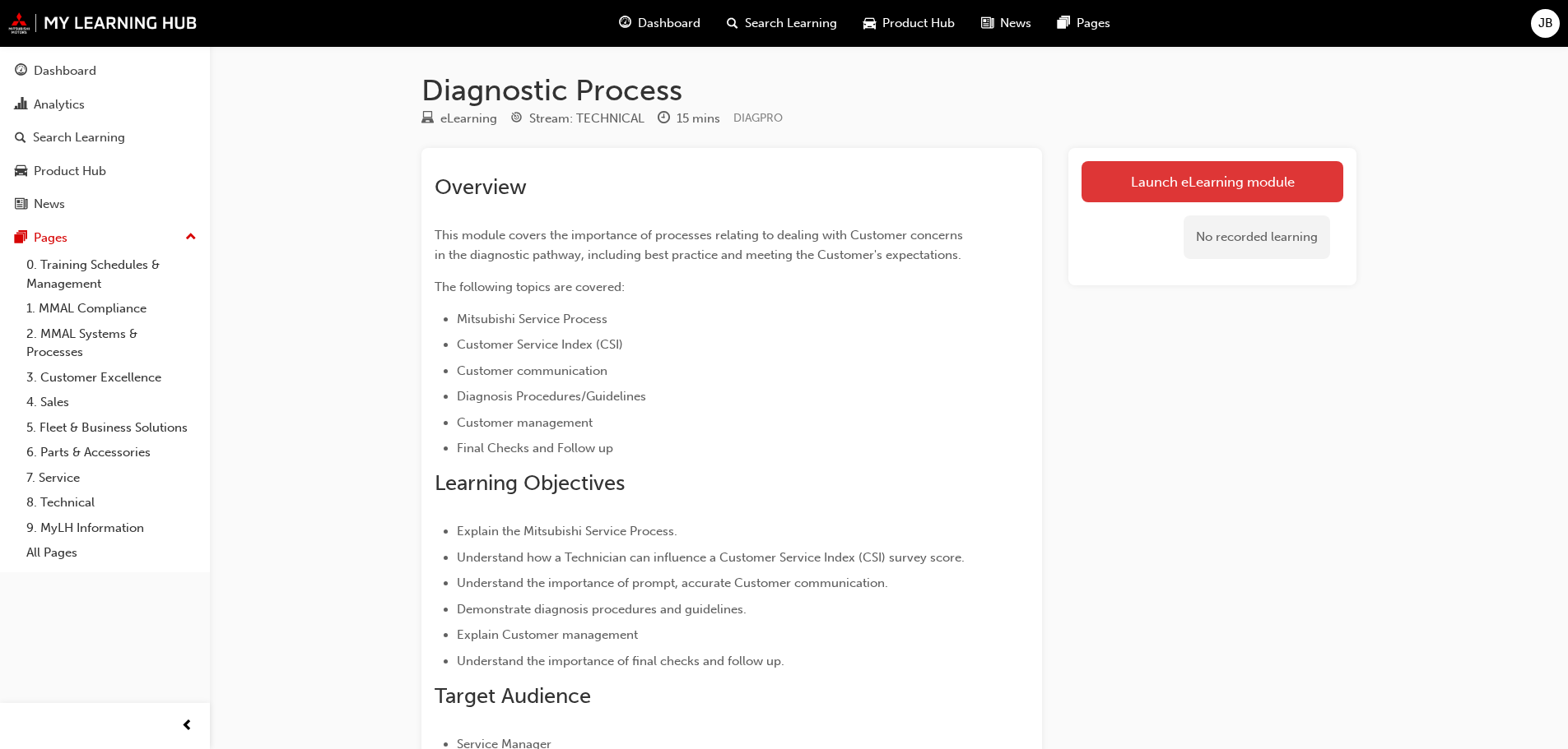
click at [1244, 169] on link "Launch eLearning module" at bounding box center [1213, 182] width 262 height 42
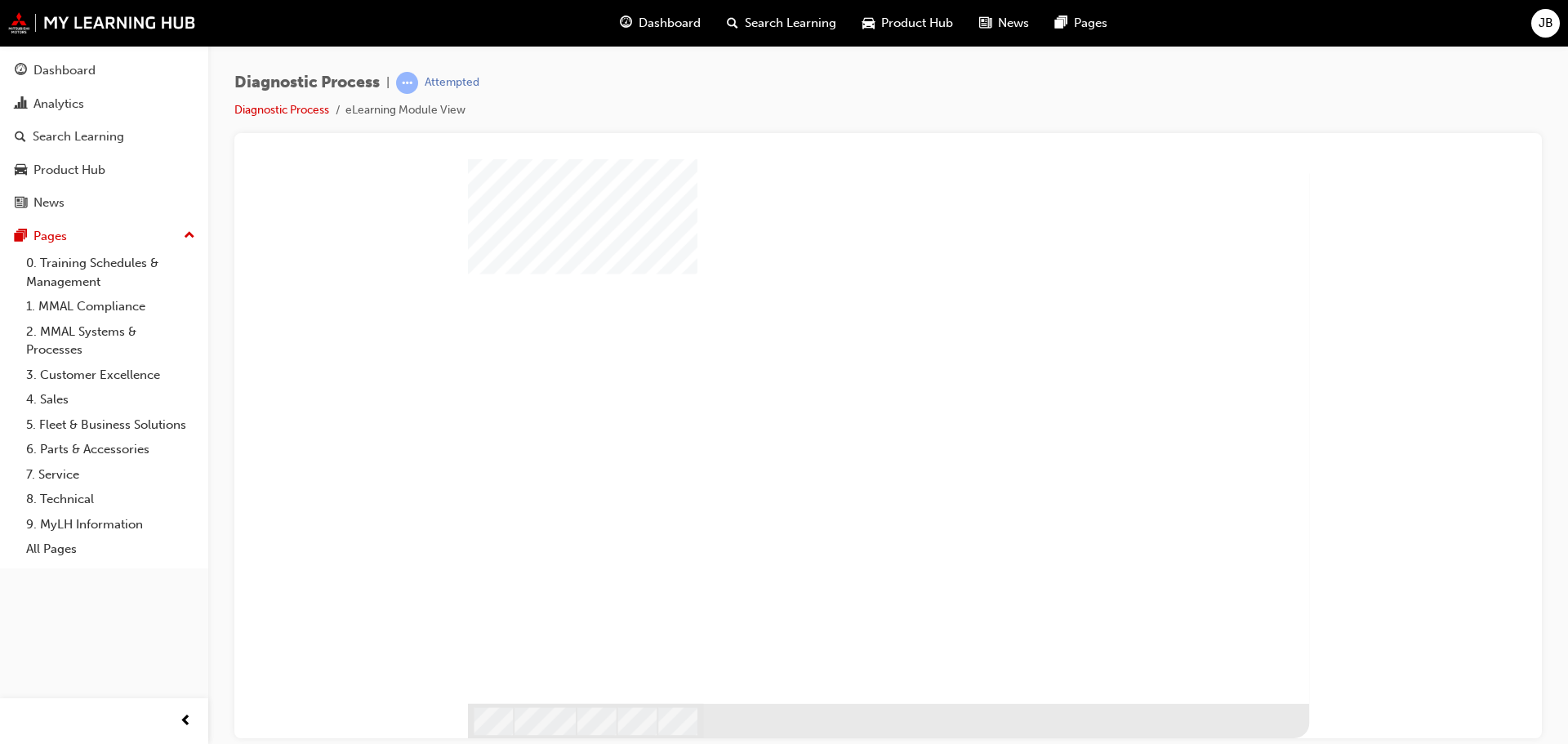
click at [844, 387] on div "play" at bounding box center [844, 387] width 0 height 0
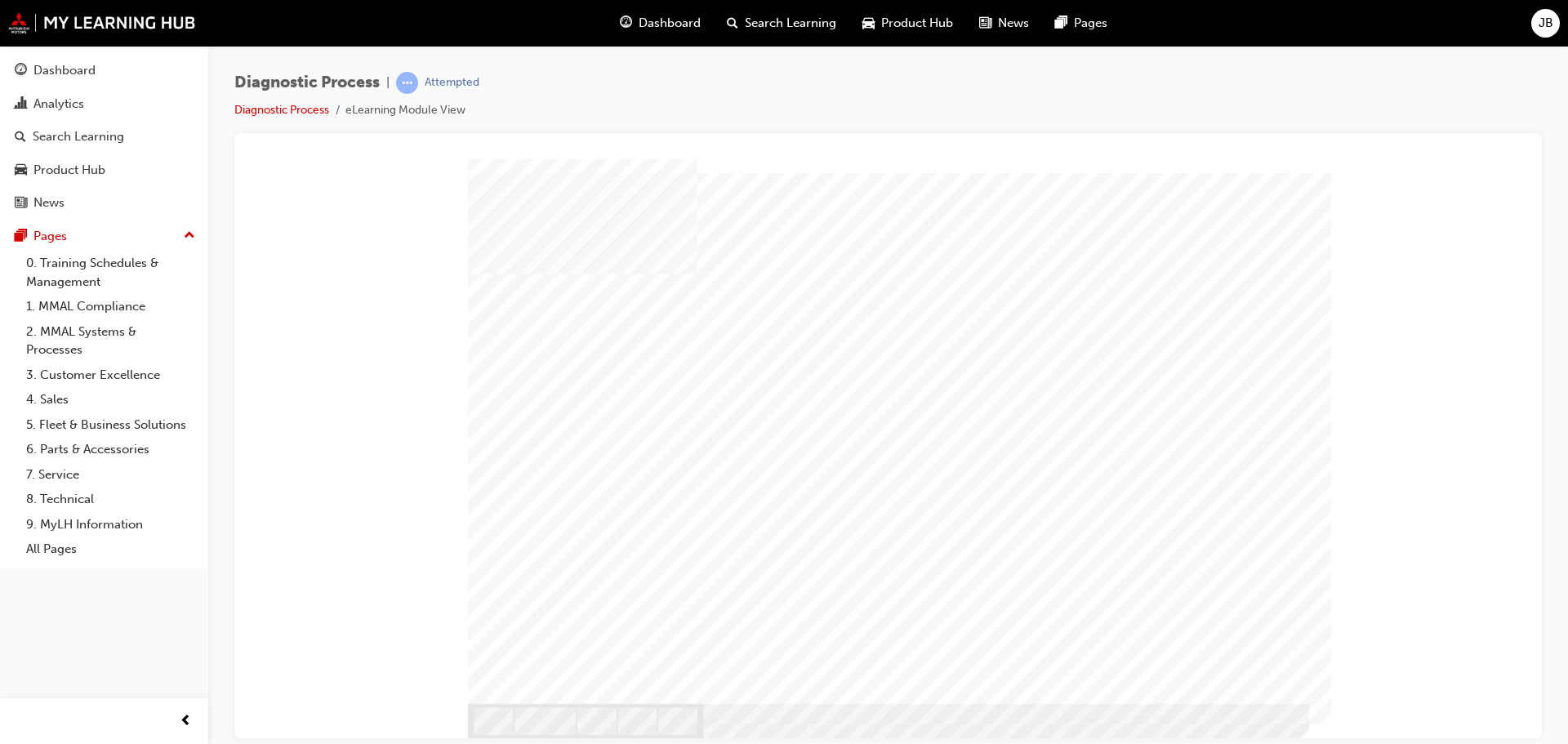
radio input "true"
click at [549, 472] on div at bounding box center [888, 448] width 842 height 579
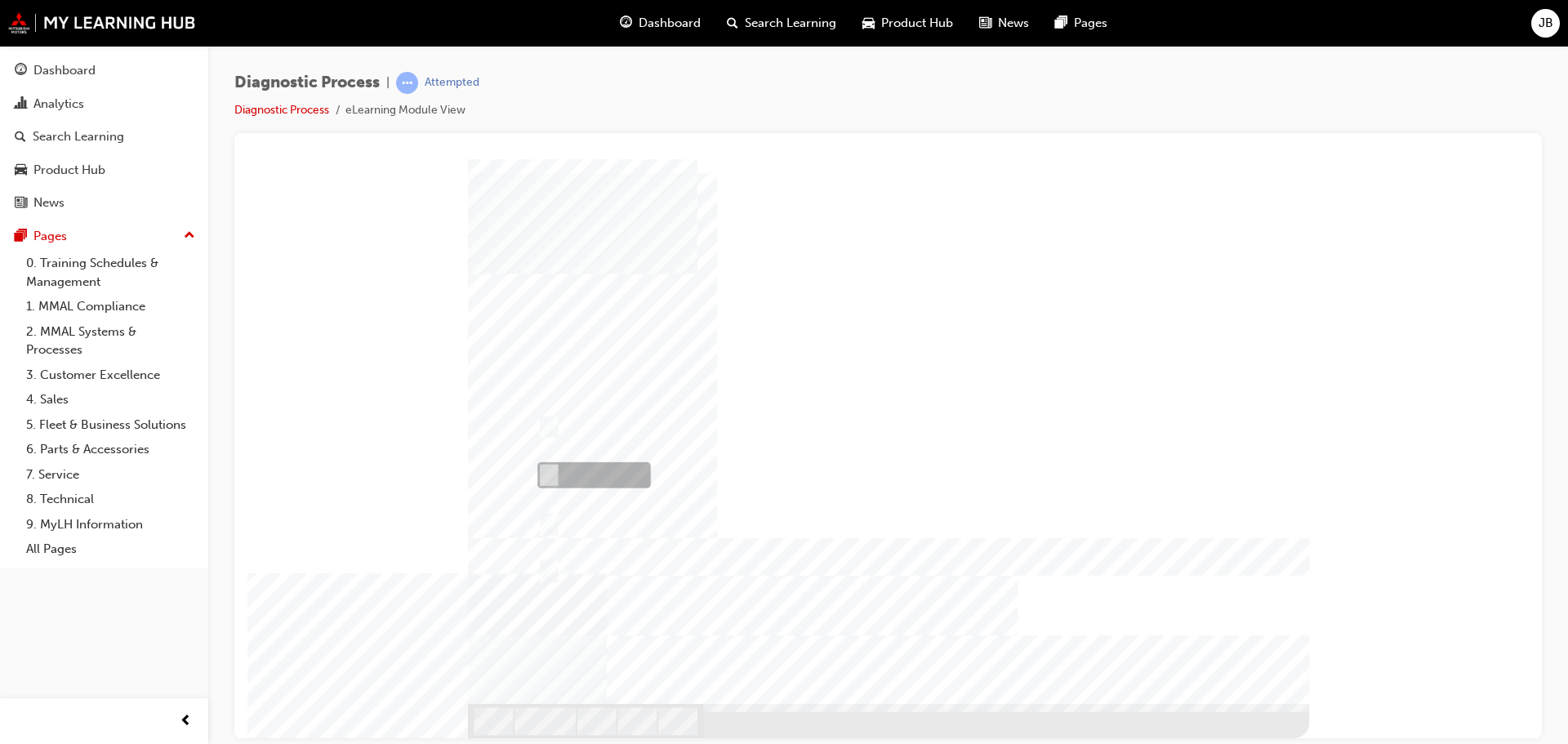
radio input "true"
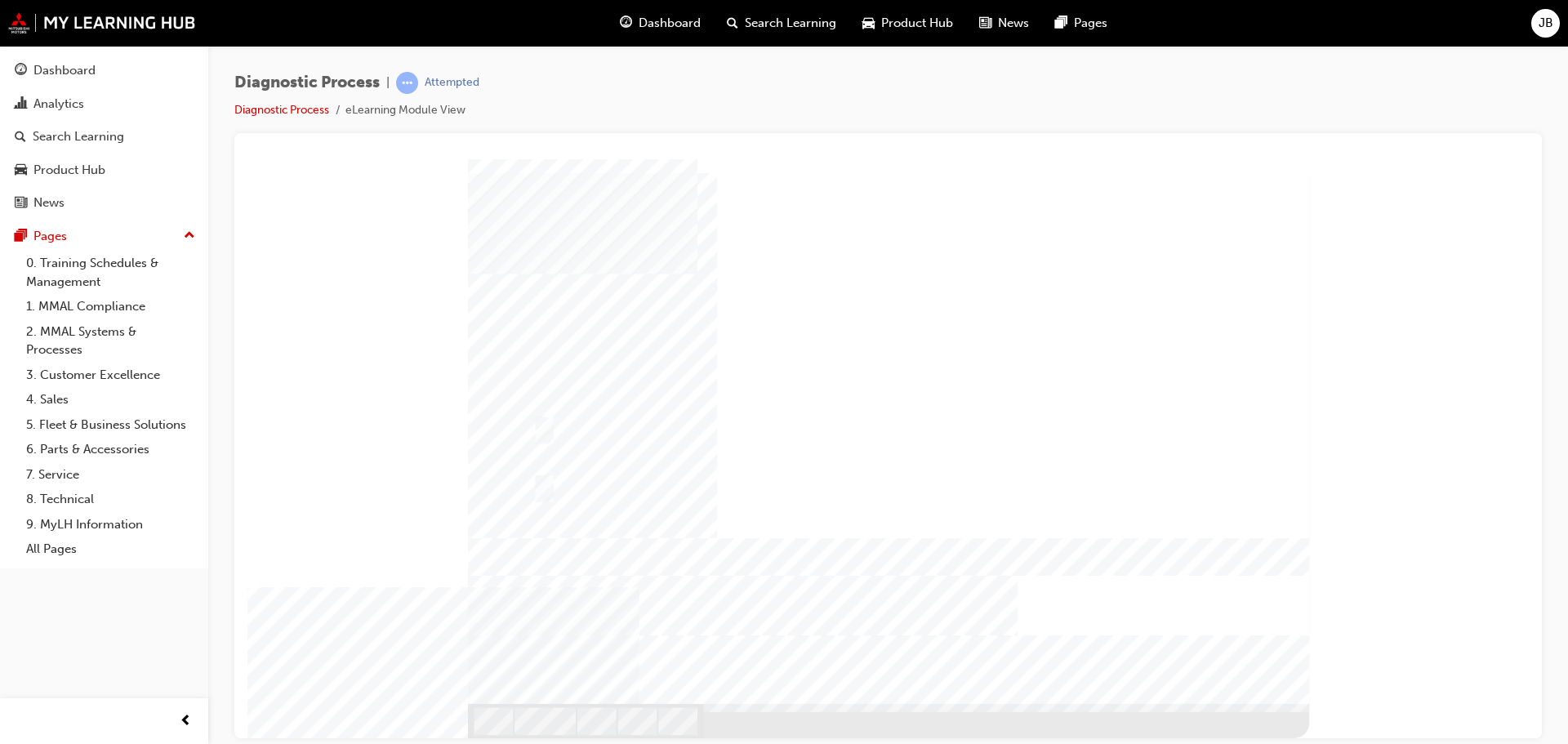
checkbox input "true"
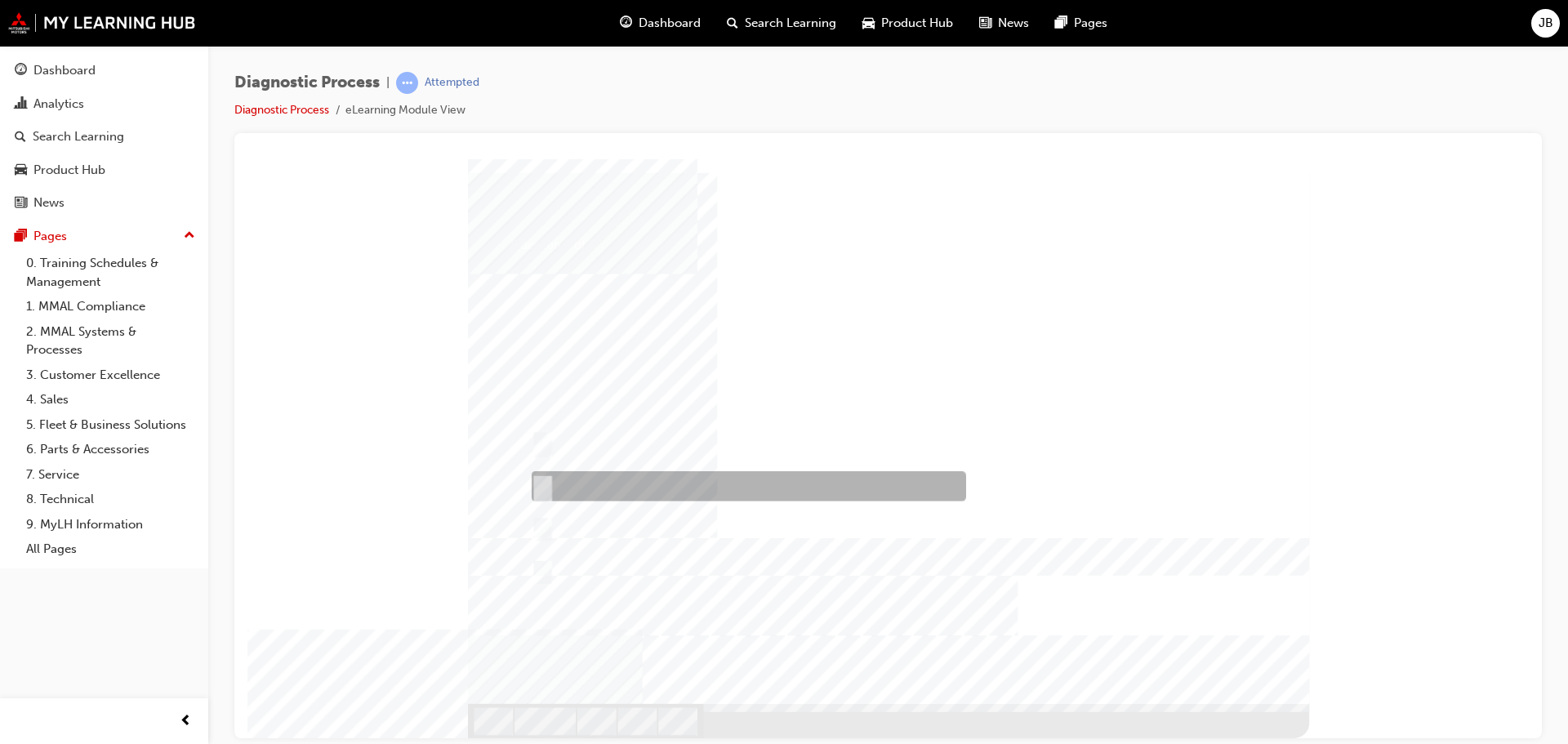
checkbox input "true"
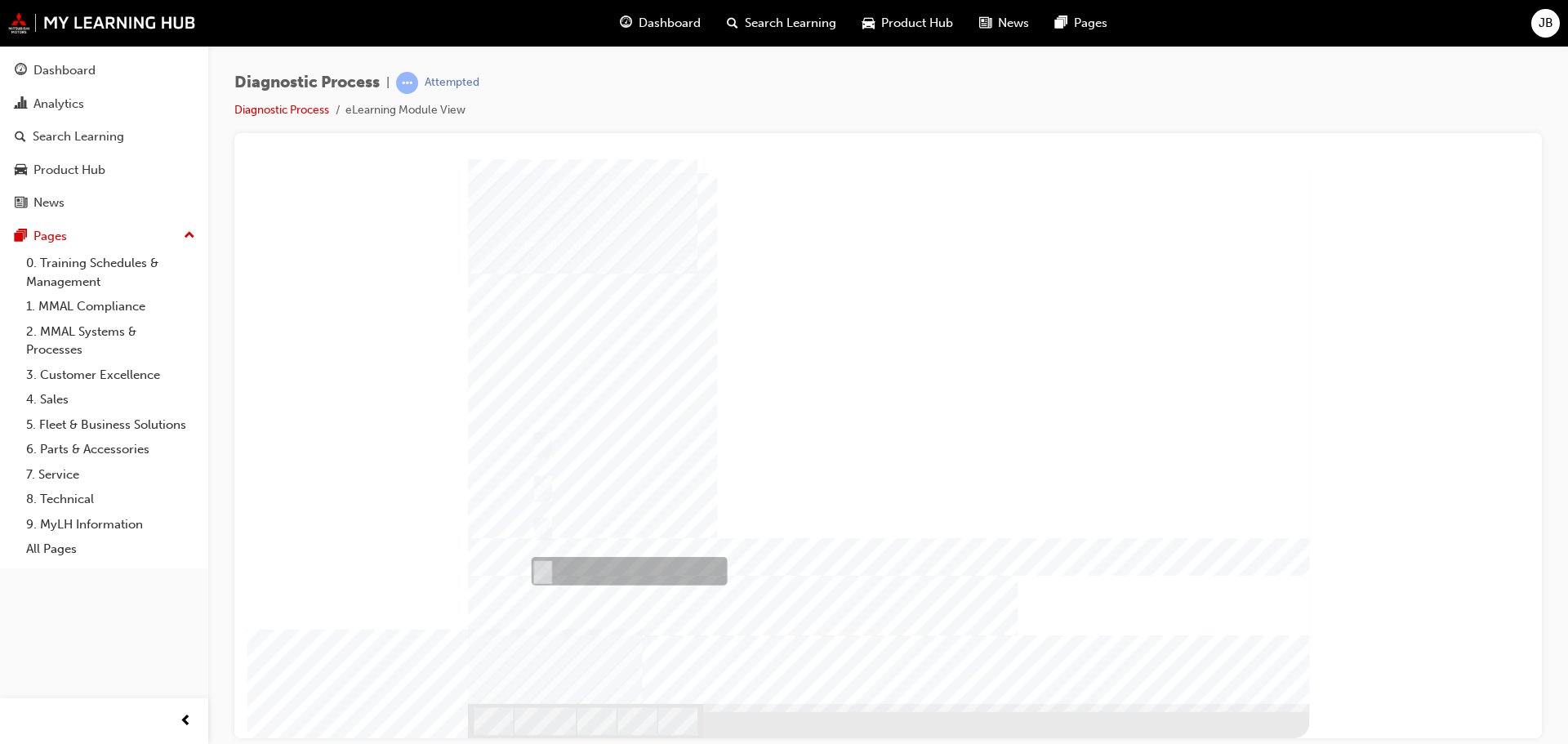
checkbox input "true"
drag, startPoint x: 1235, startPoint y: 686, endPoint x: 1225, endPoint y: 684, distance: 10.2
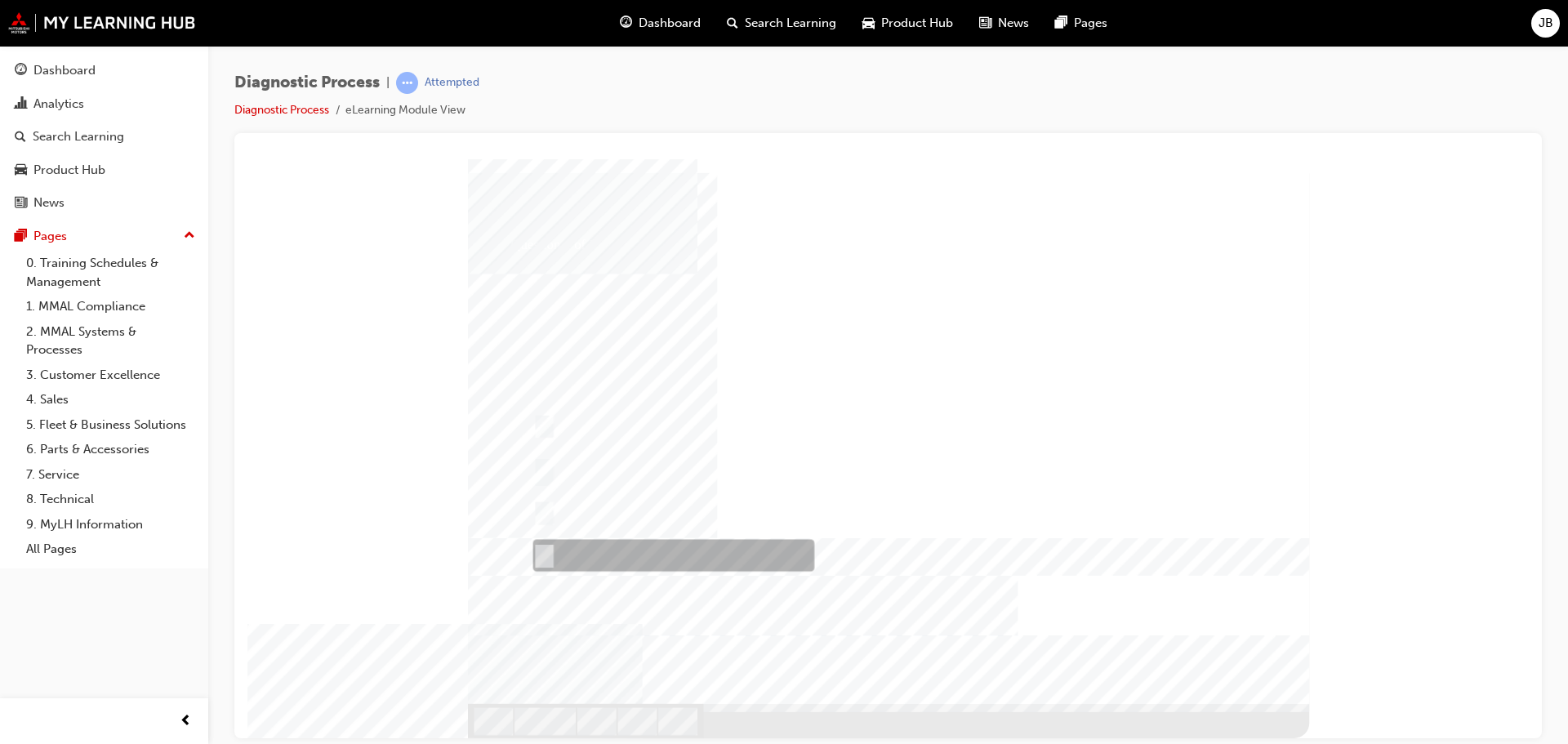
radio input "true"
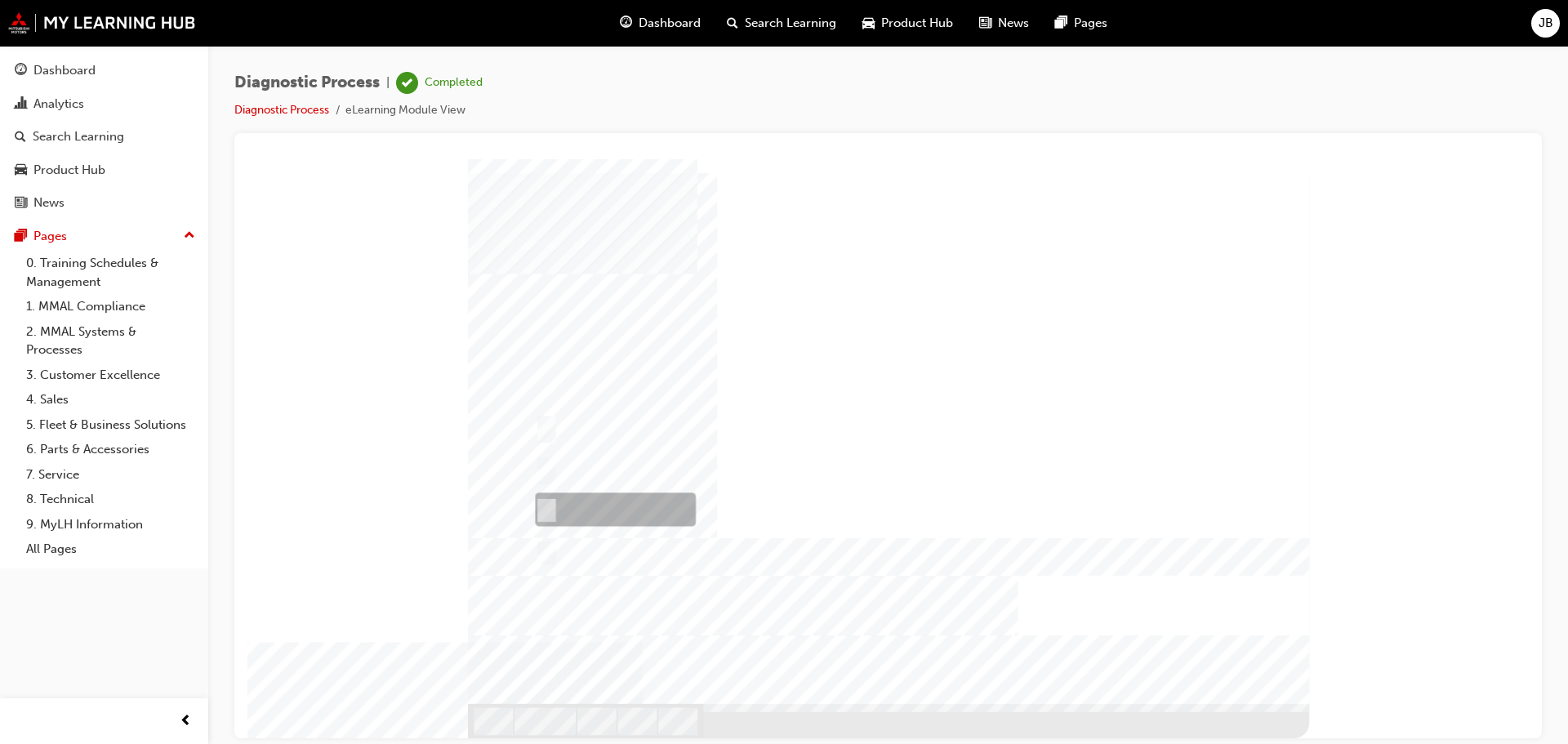
radio input "true"
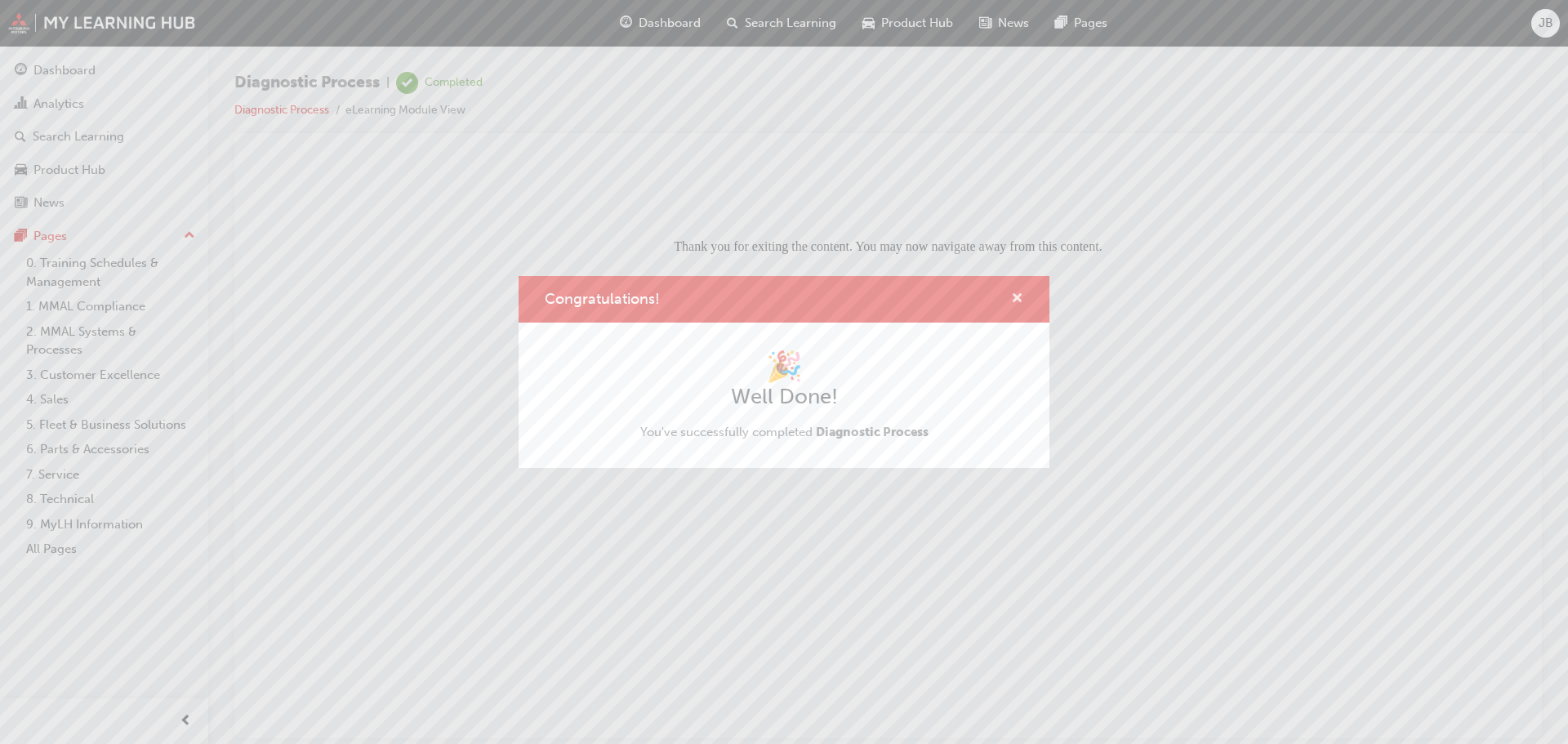
click at [1017, 294] on span "cross-icon" at bounding box center [1017, 300] width 12 height 15
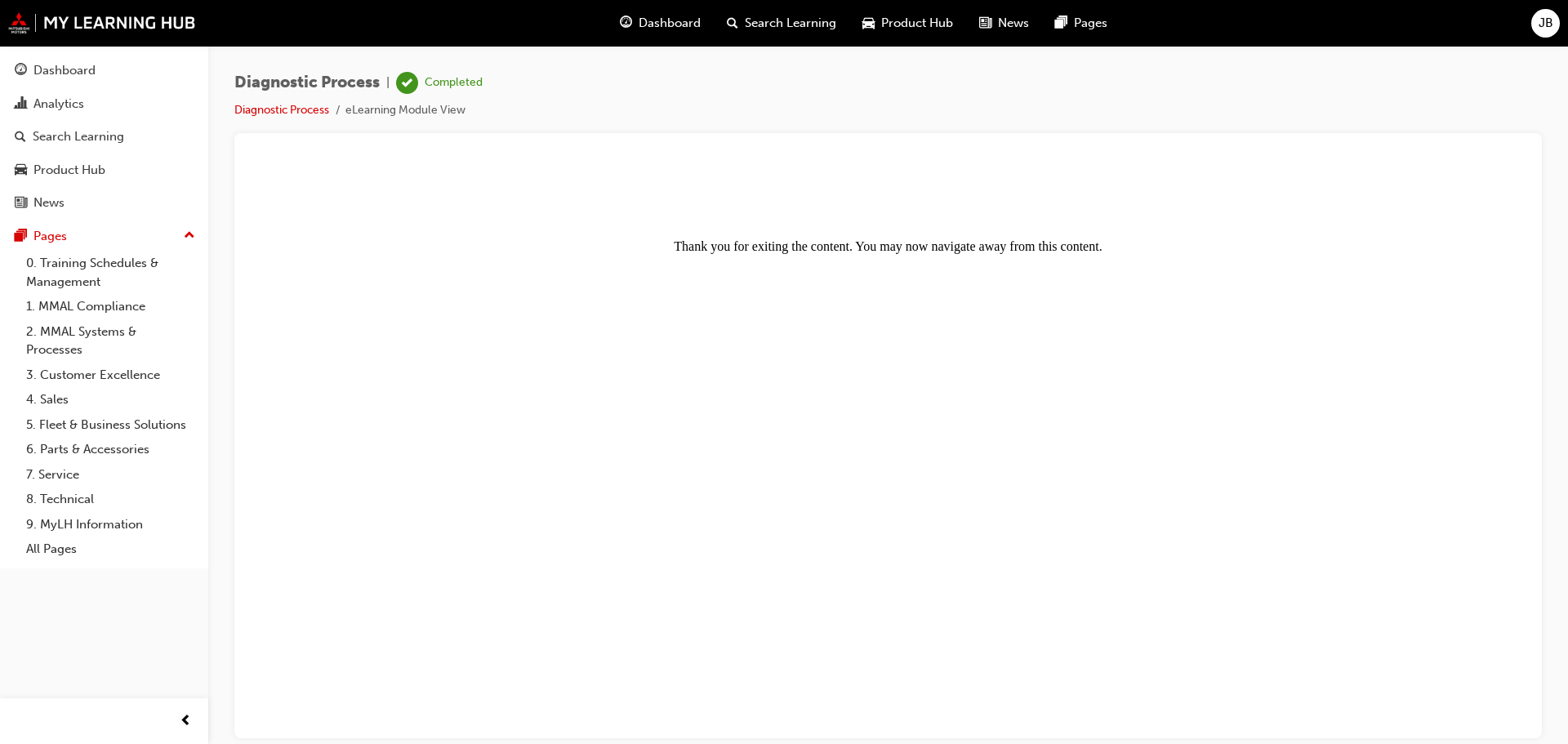
click at [1548, 19] on span "JB" at bounding box center [1546, 23] width 15 height 19
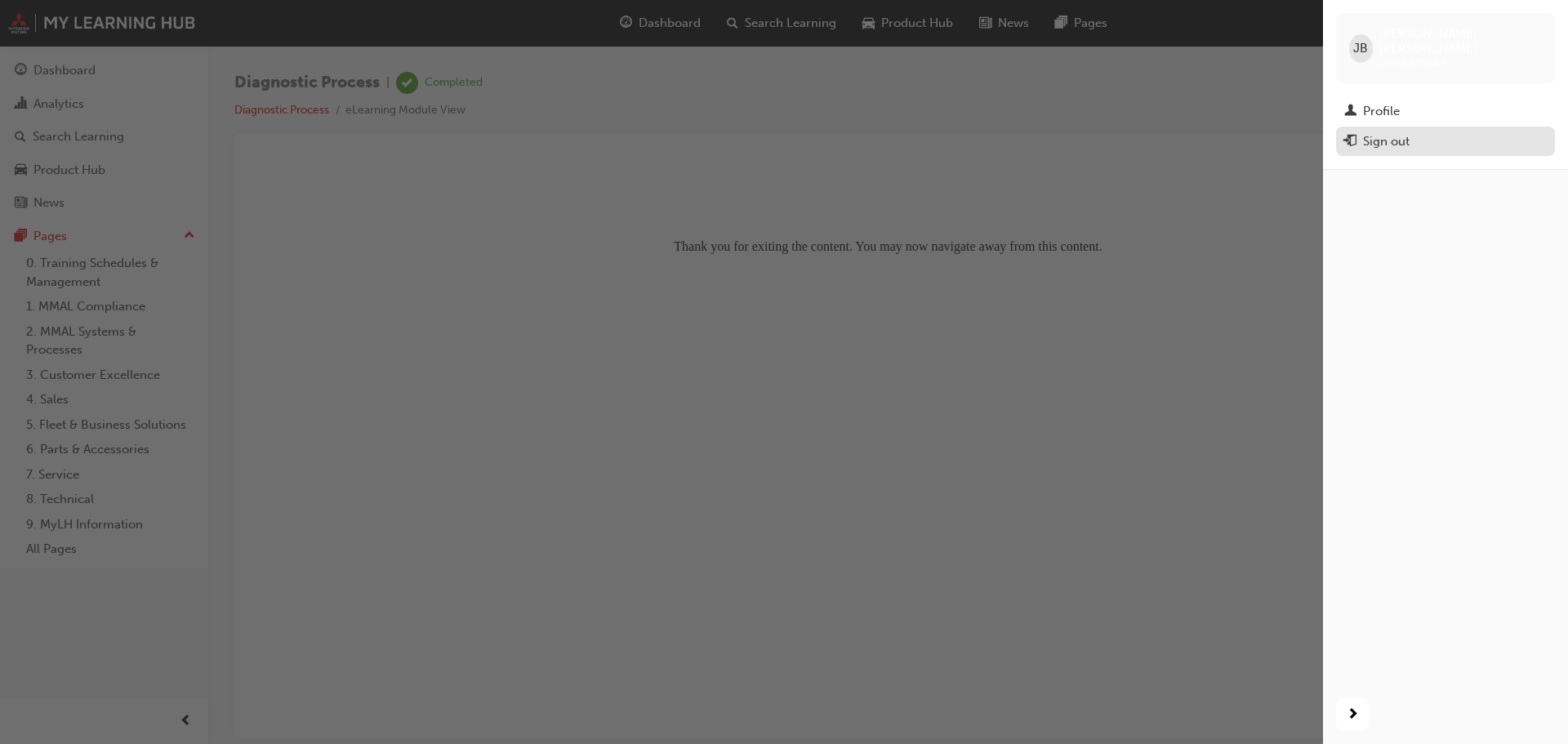
click at [1371, 132] on div "Sign out" at bounding box center [1387, 141] width 47 height 19
